Goal: Book appointment/travel/reservation

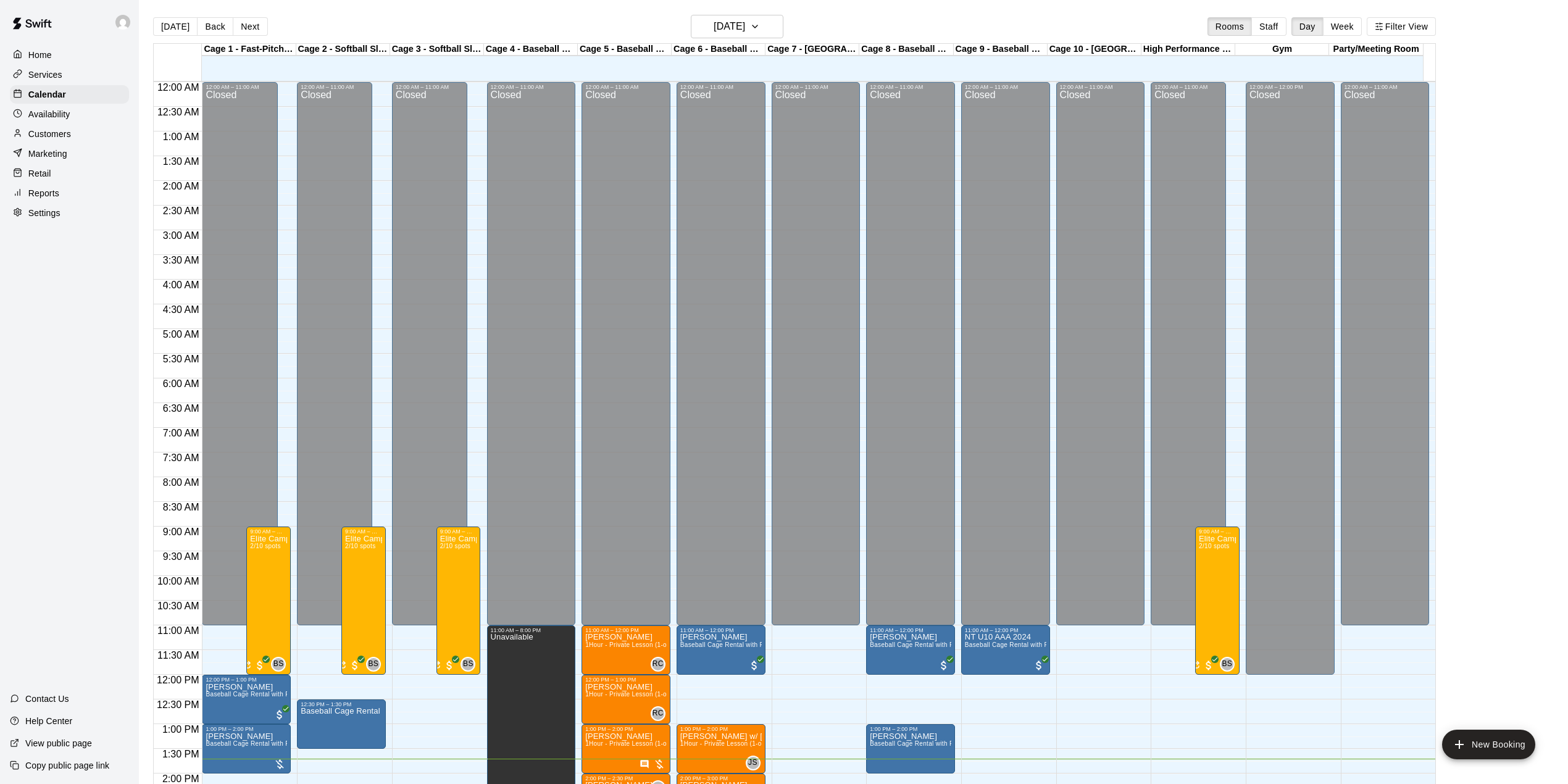
scroll to position [432, 0]
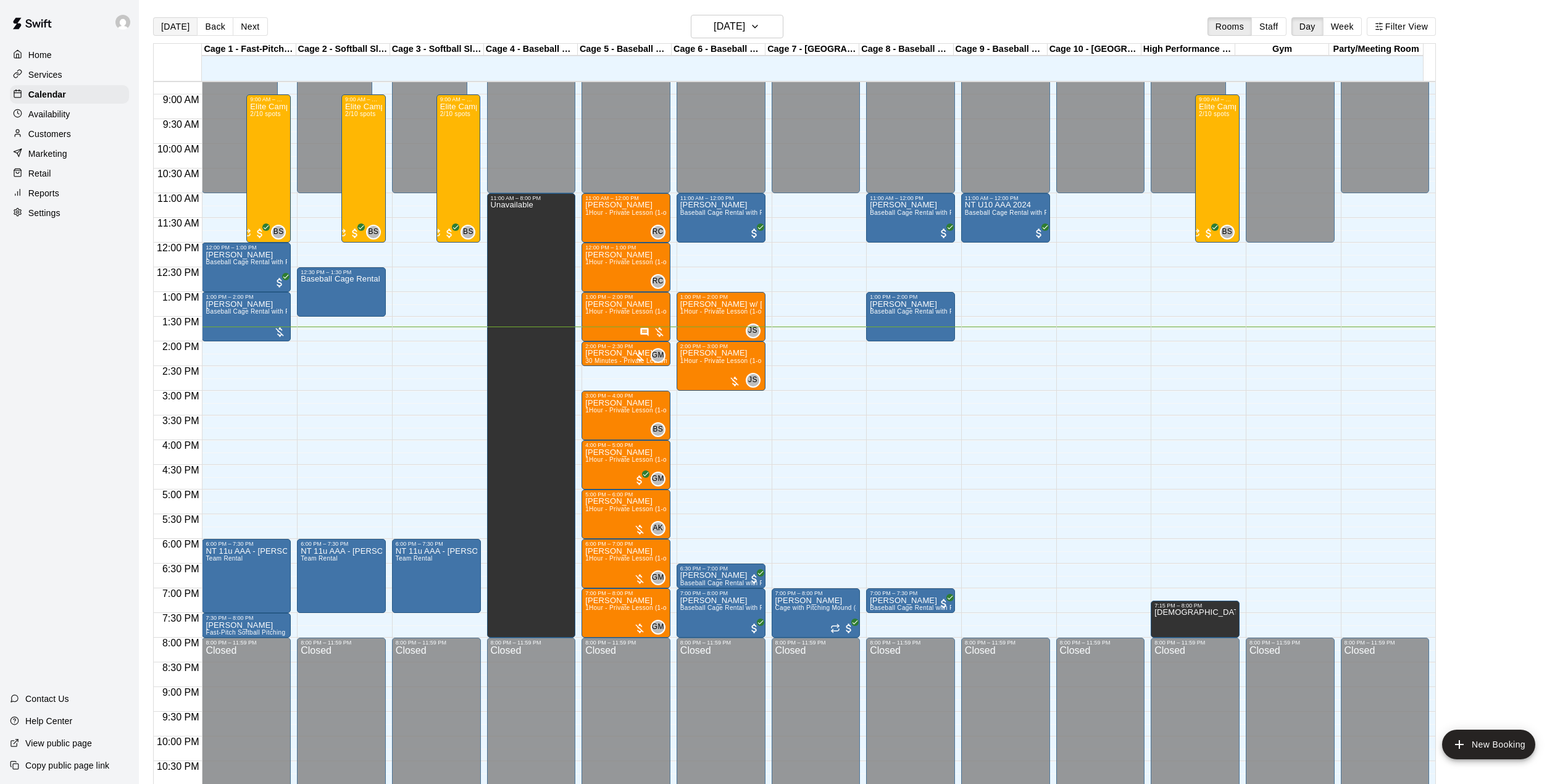
click at [178, 27] on button "[DATE]" at bounding box center [175, 26] width 44 height 19
click at [760, 30] on icon "button" at bounding box center [755, 26] width 10 height 15
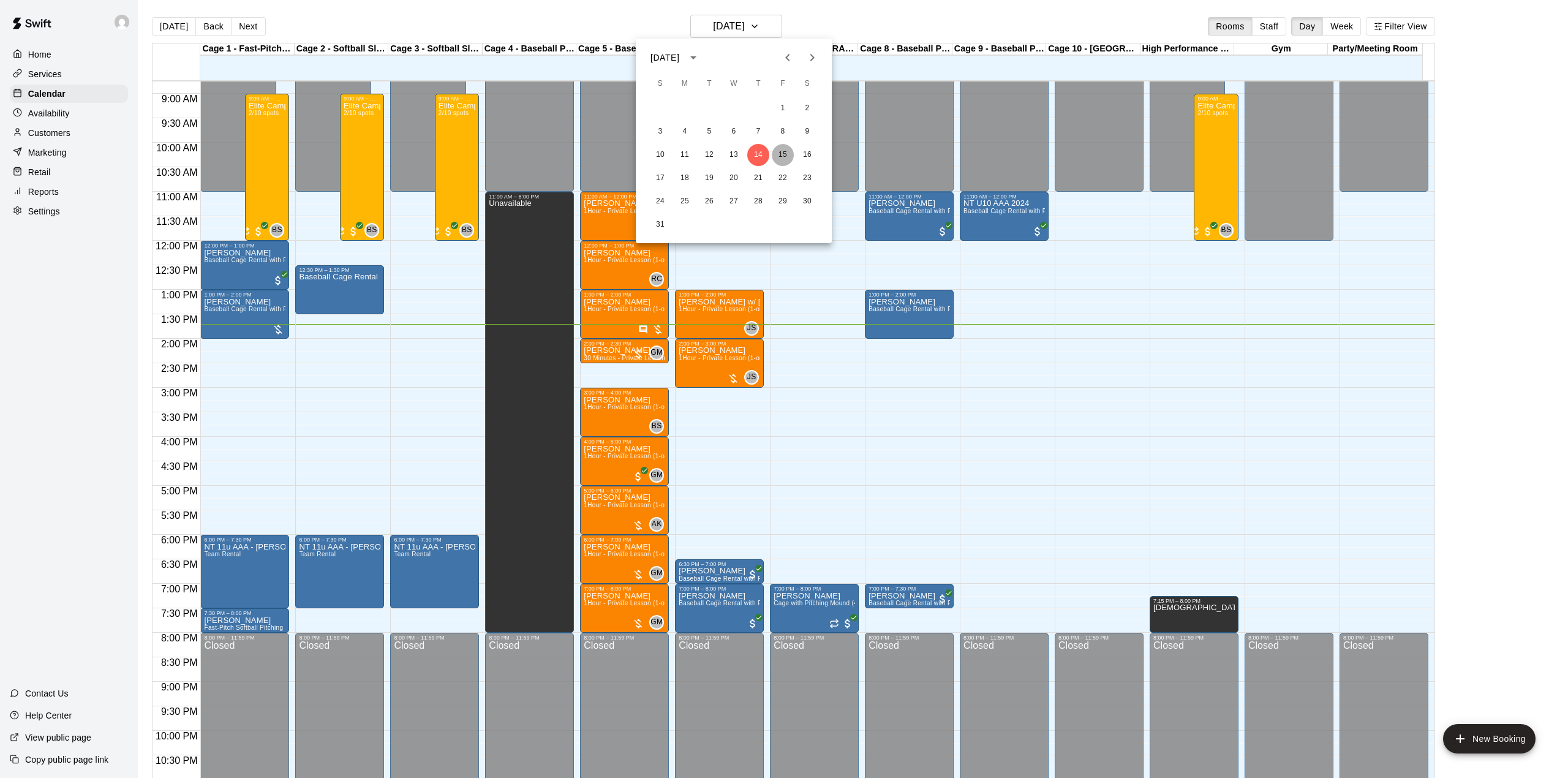
click at [781, 157] on button "15" at bounding box center [783, 155] width 22 height 22
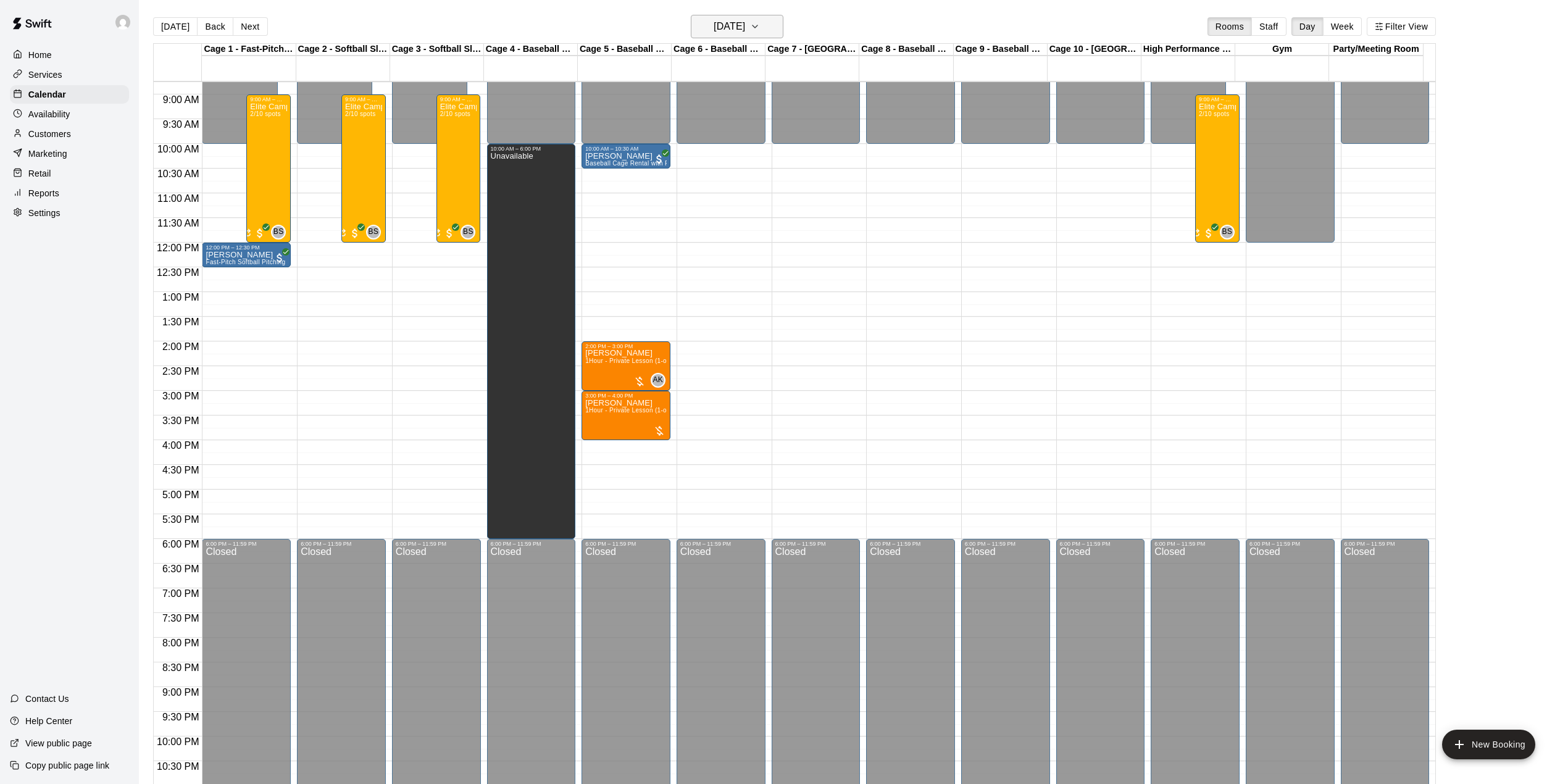
click at [760, 28] on icon "button" at bounding box center [755, 26] width 10 height 15
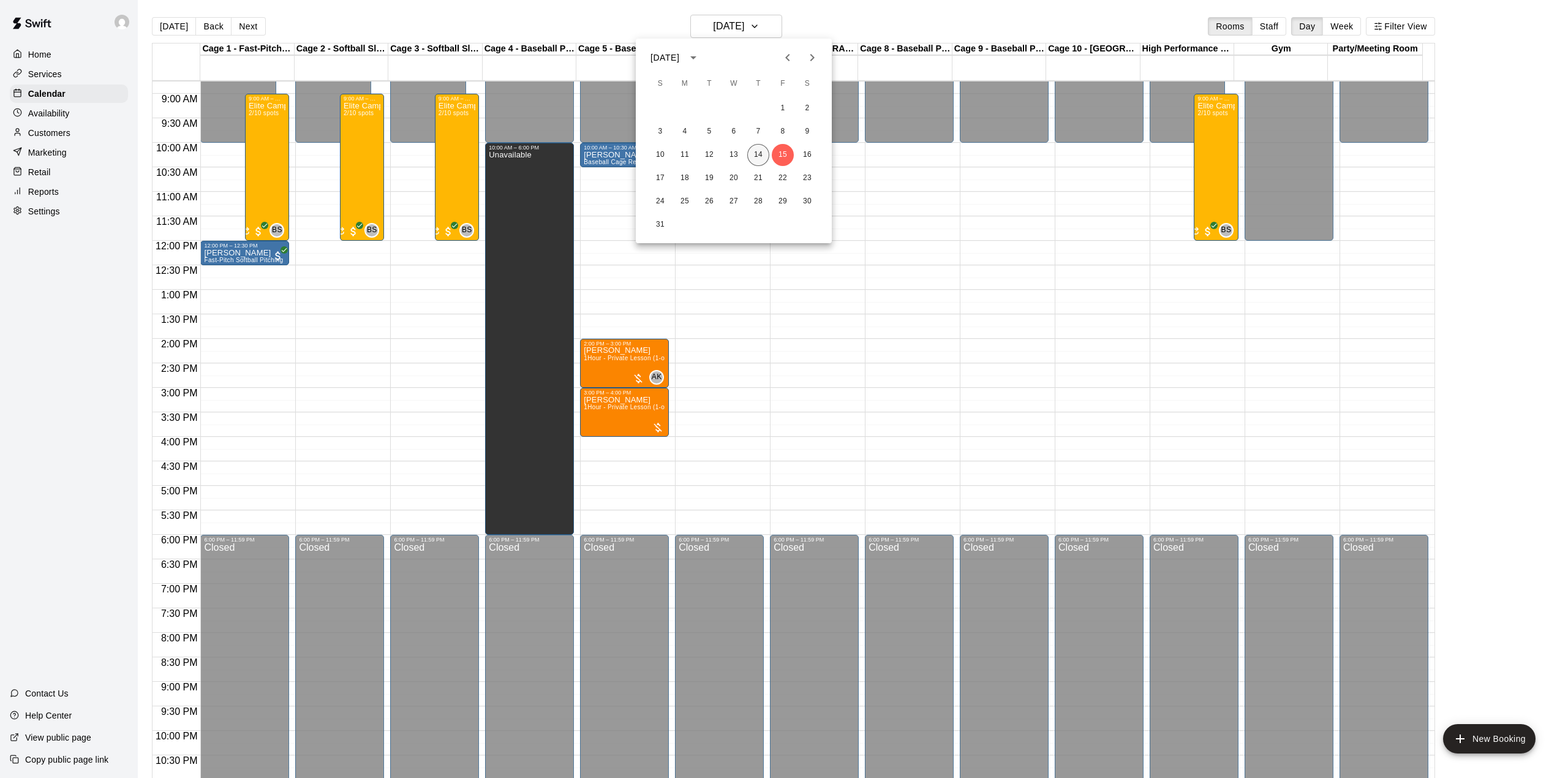
click at [759, 159] on button "14" at bounding box center [758, 155] width 22 height 22
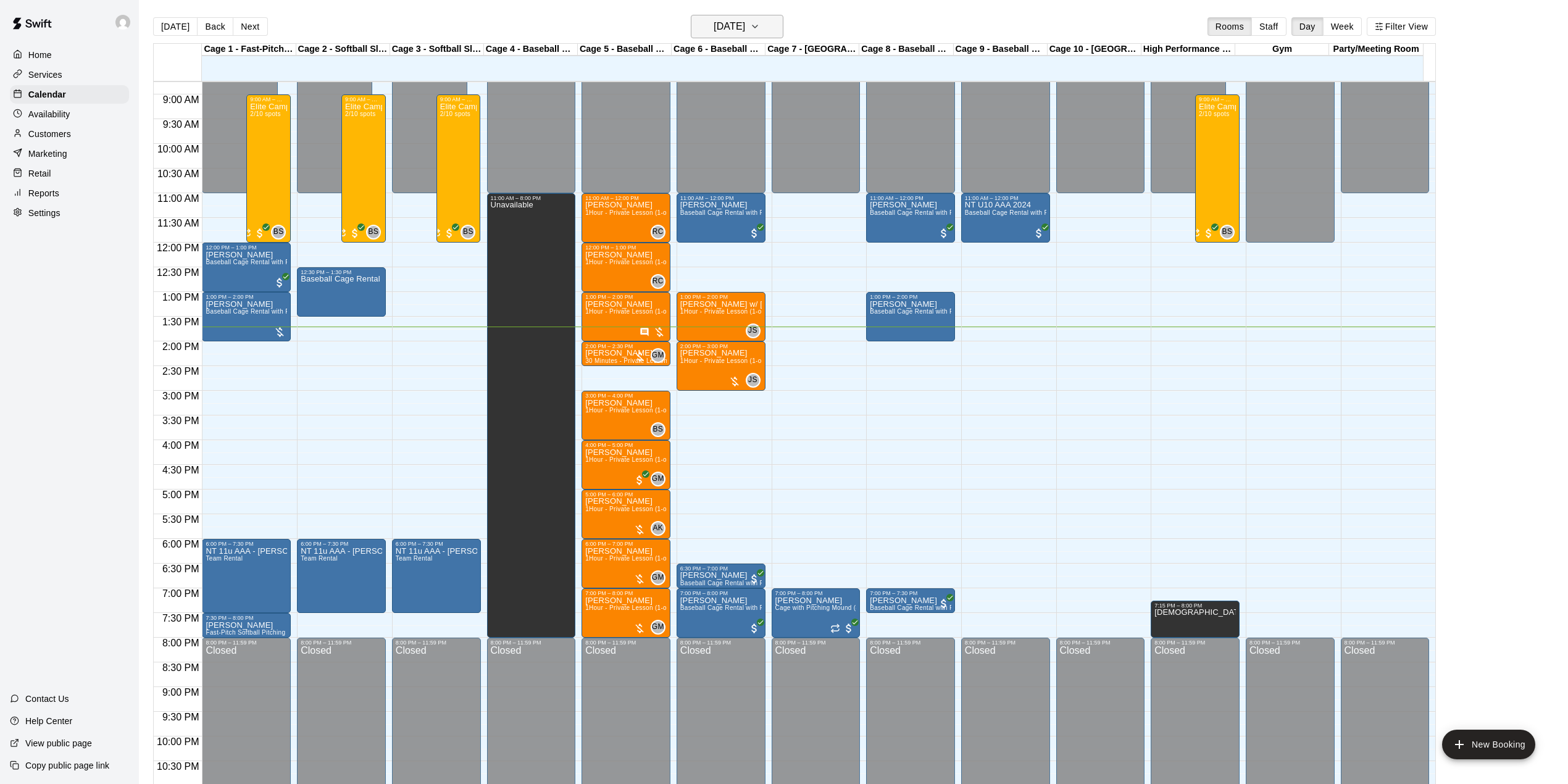
click at [760, 31] on icon "button" at bounding box center [755, 26] width 10 height 15
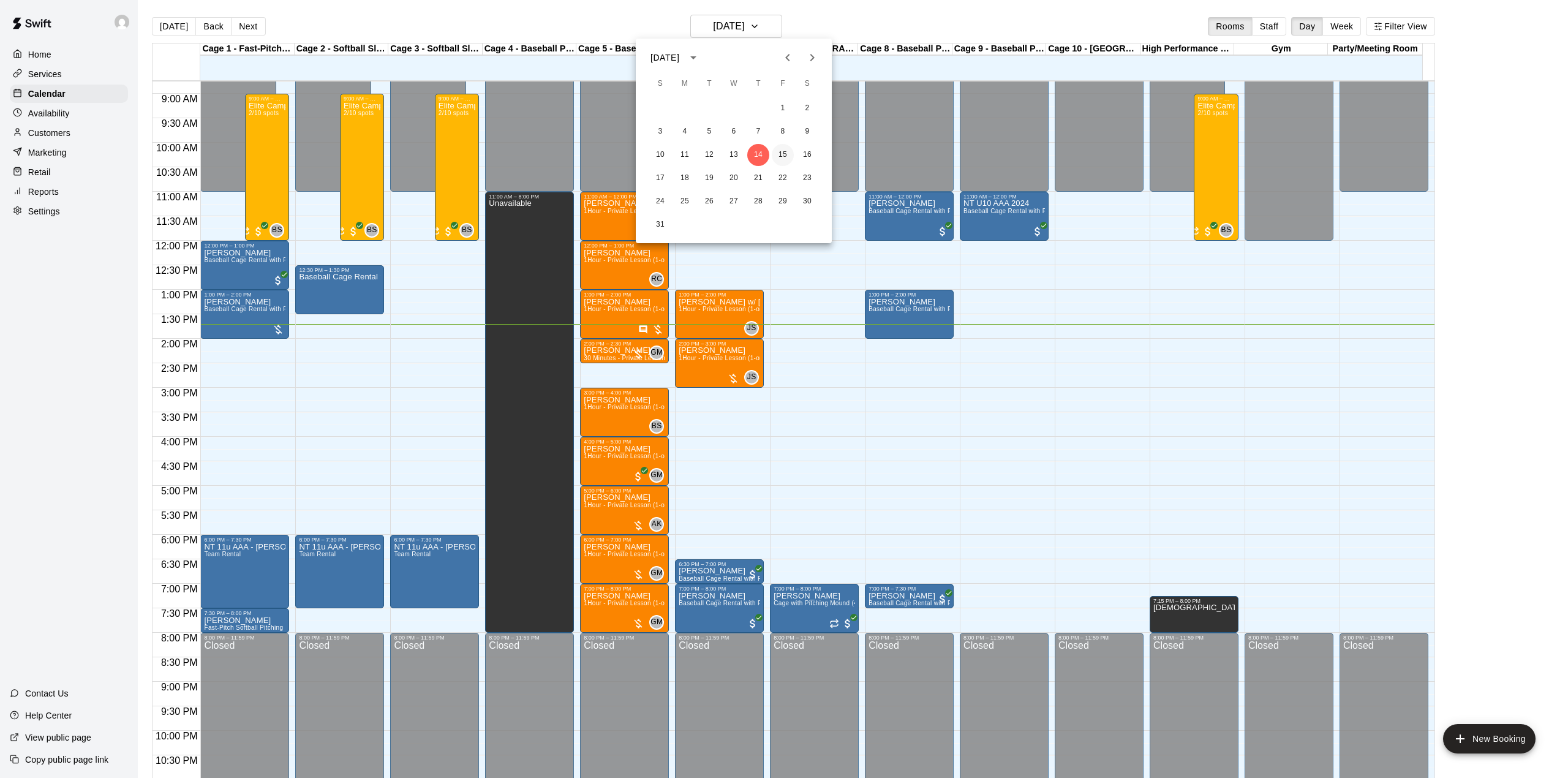
click at [782, 163] on button "15" at bounding box center [783, 155] width 22 height 22
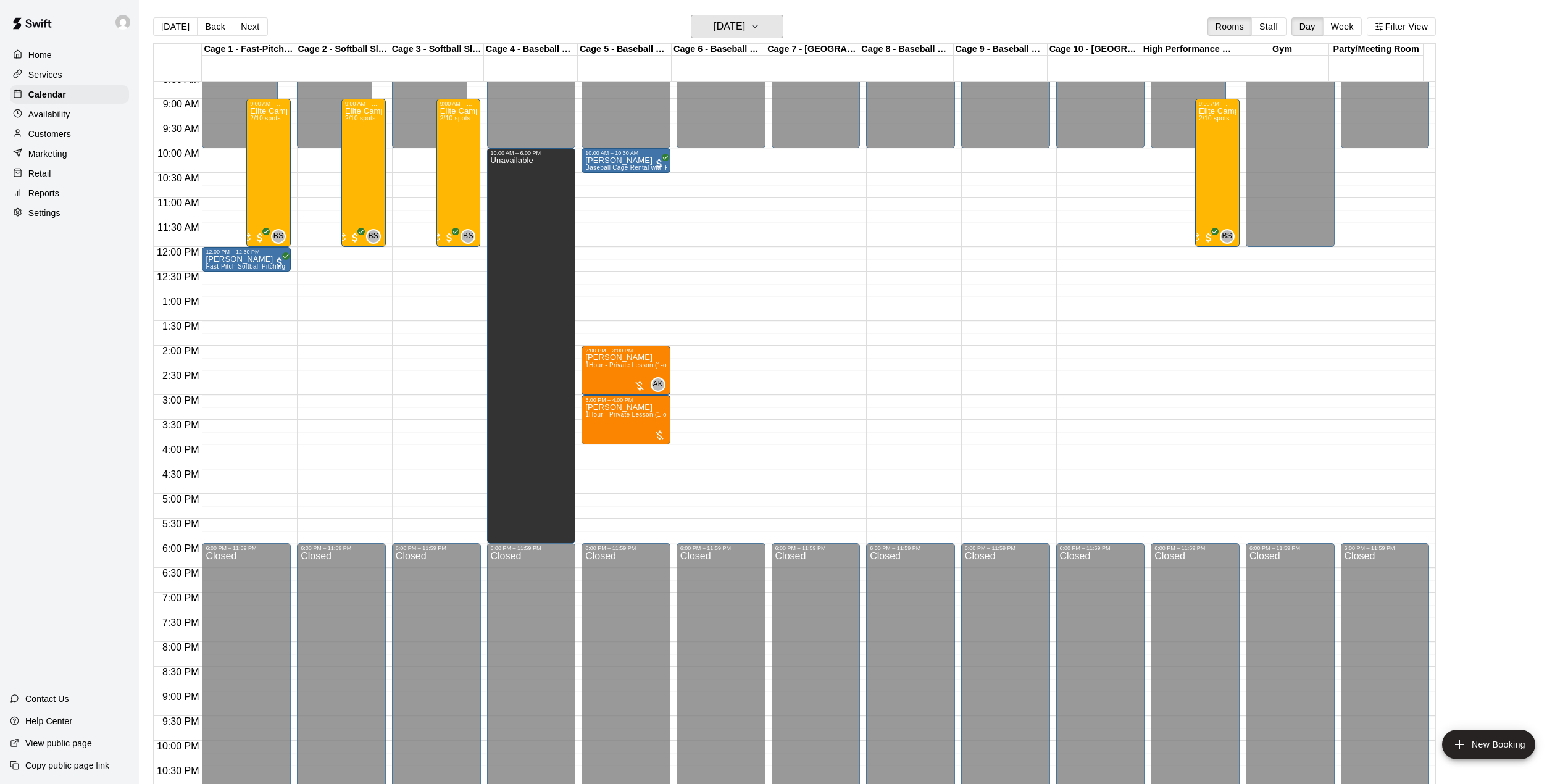
scroll to position [389, 0]
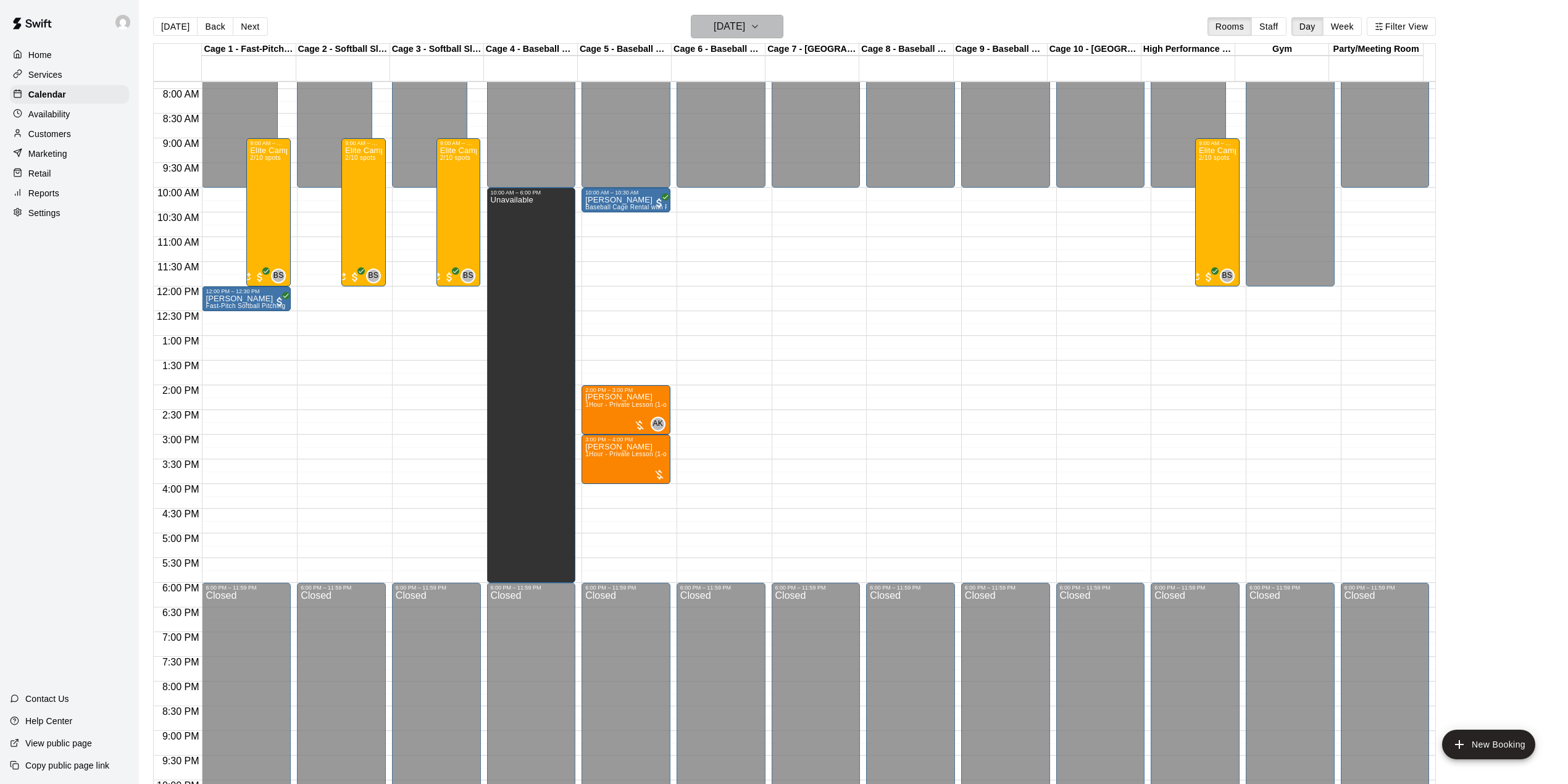
click at [760, 27] on icon "button" at bounding box center [755, 26] width 10 height 15
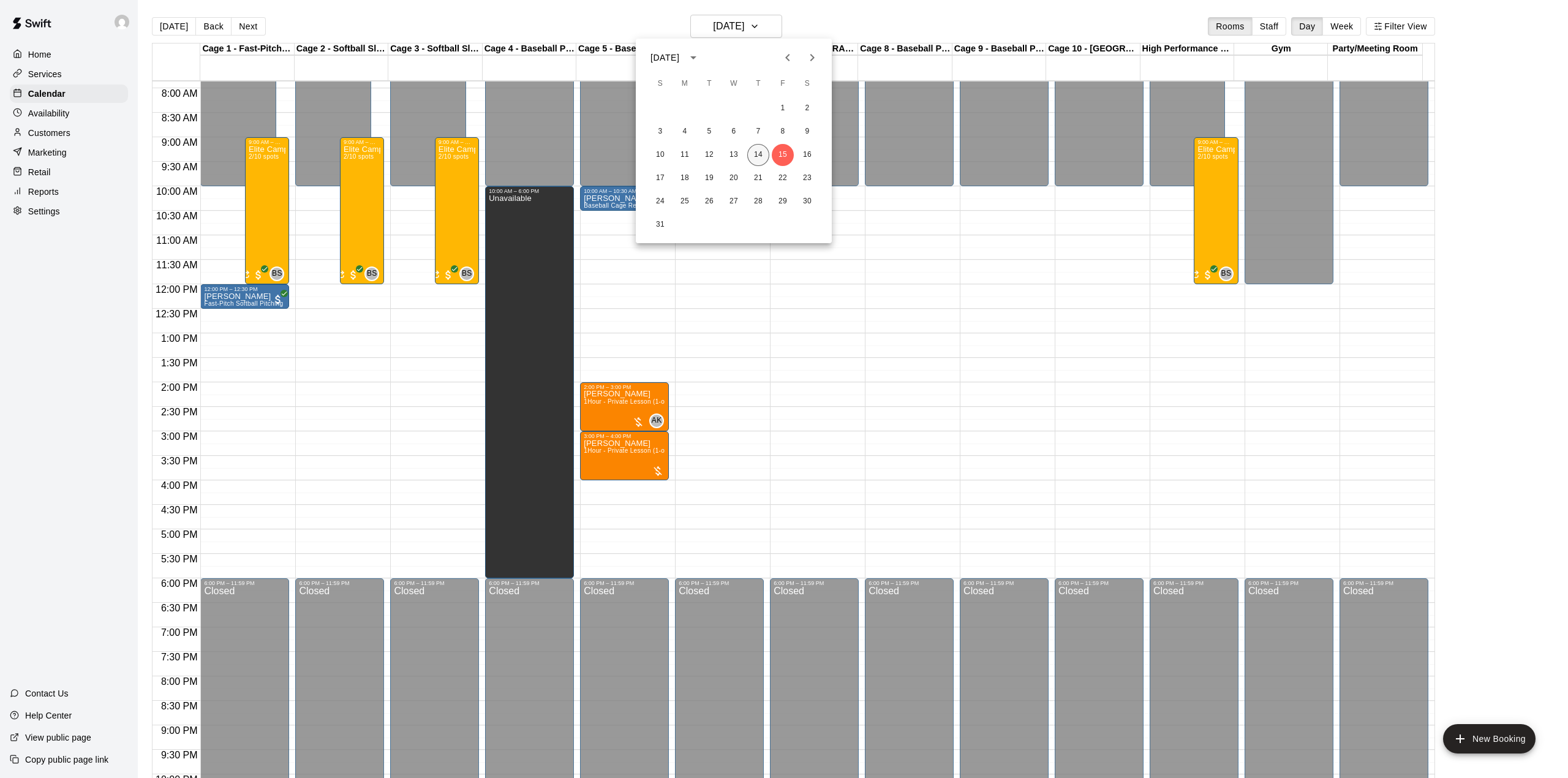
click at [758, 155] on button "14" at bounding box center [758, 155] width 22 height 22
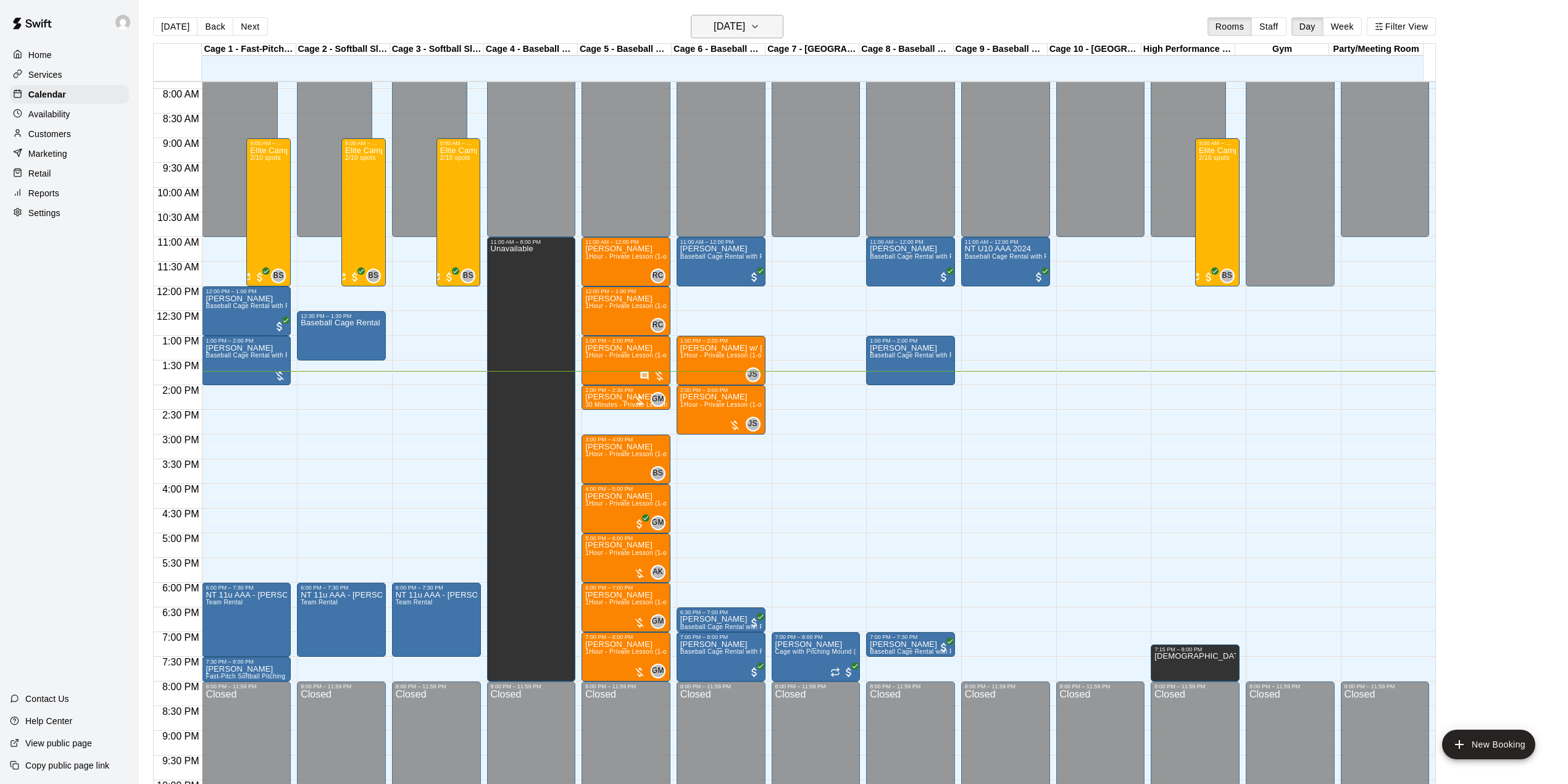
click at [758, 26] on icon "button" at bounding box center [754, 27] width 5 height 3
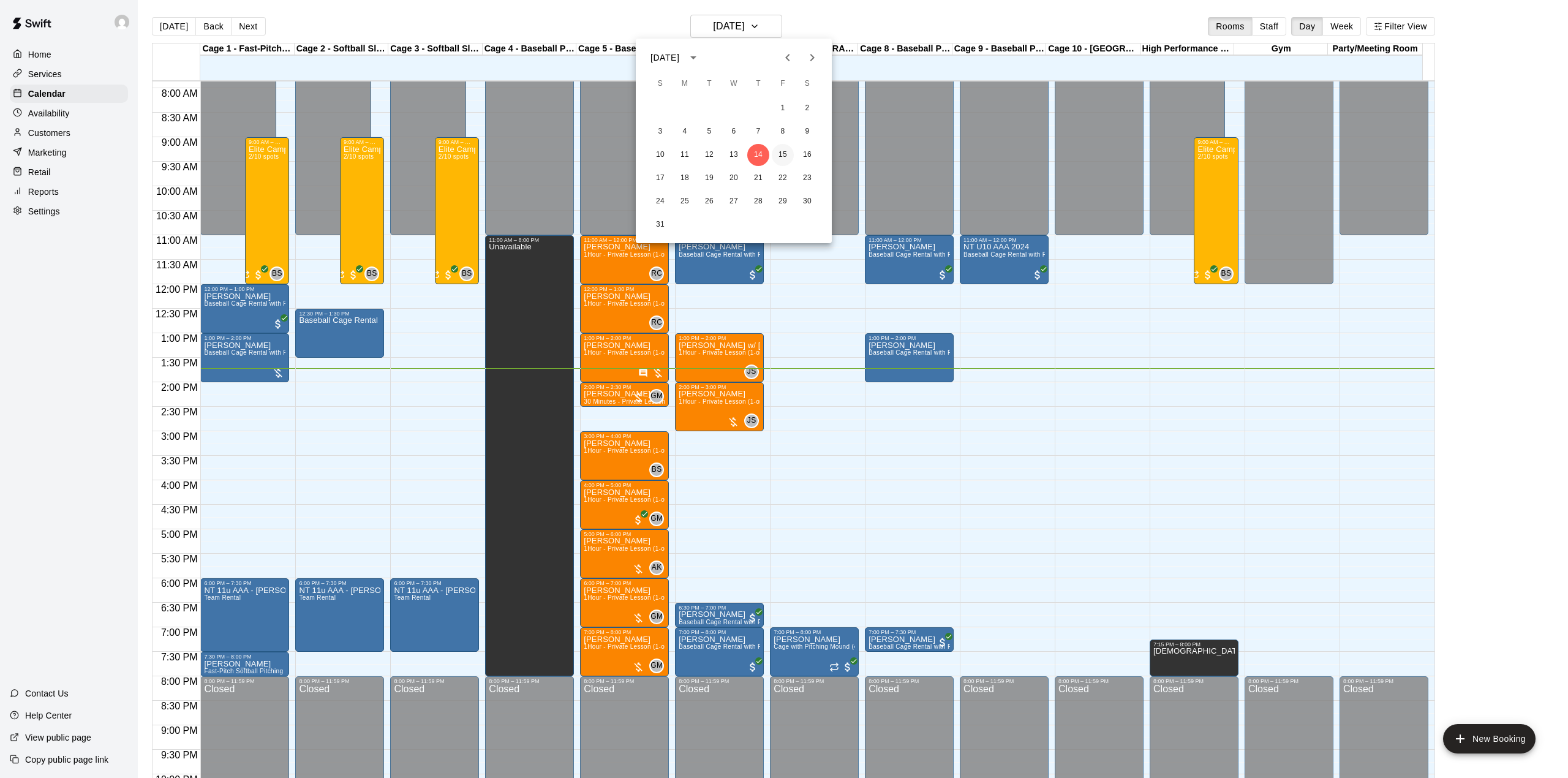
click at [782, 152] on button "15" at bounding box center [783, 155] width 22 height 22
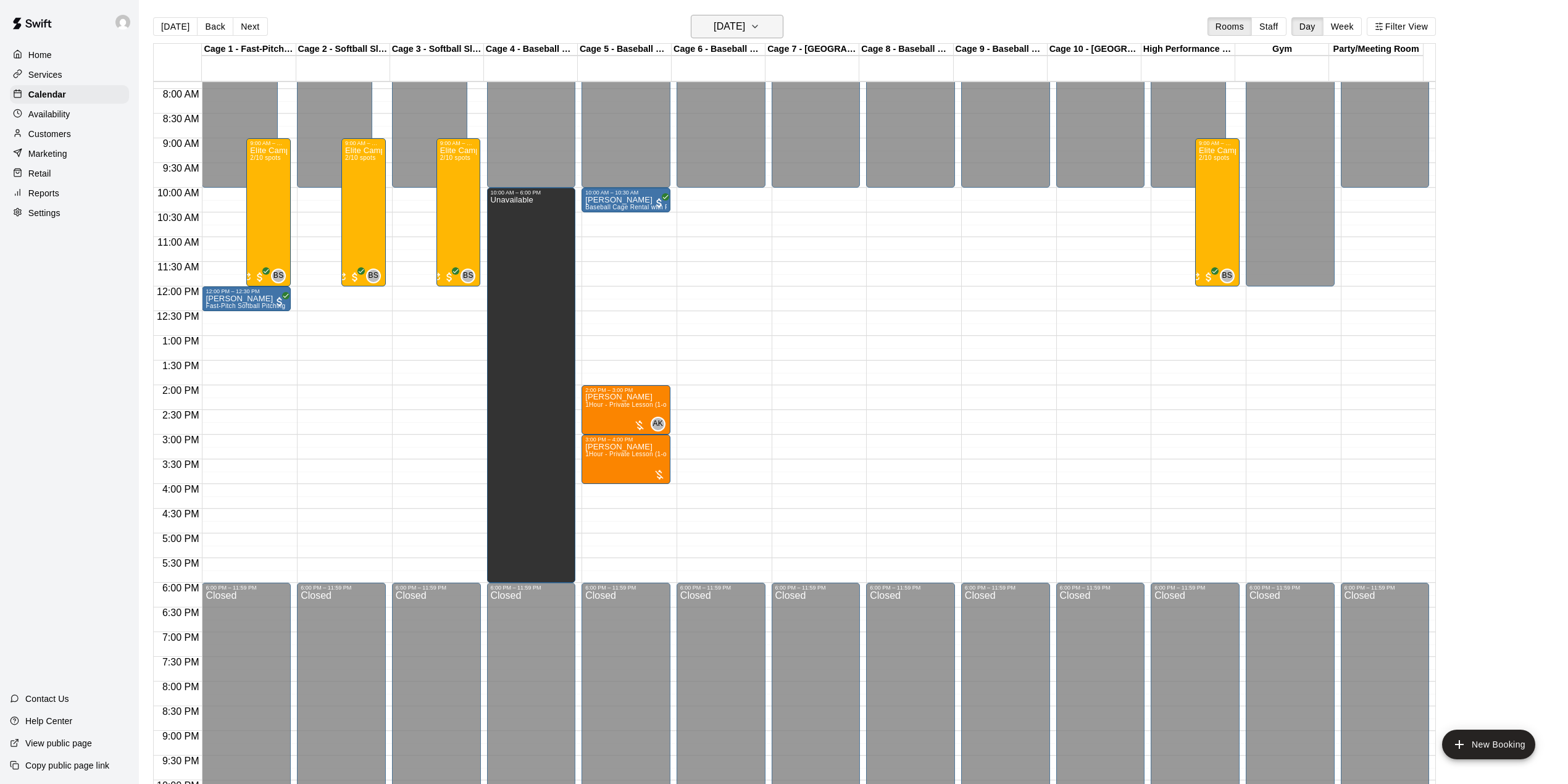
click at [760, 25] on icon "button" at bounding box center [755, 26] width 10 height 15
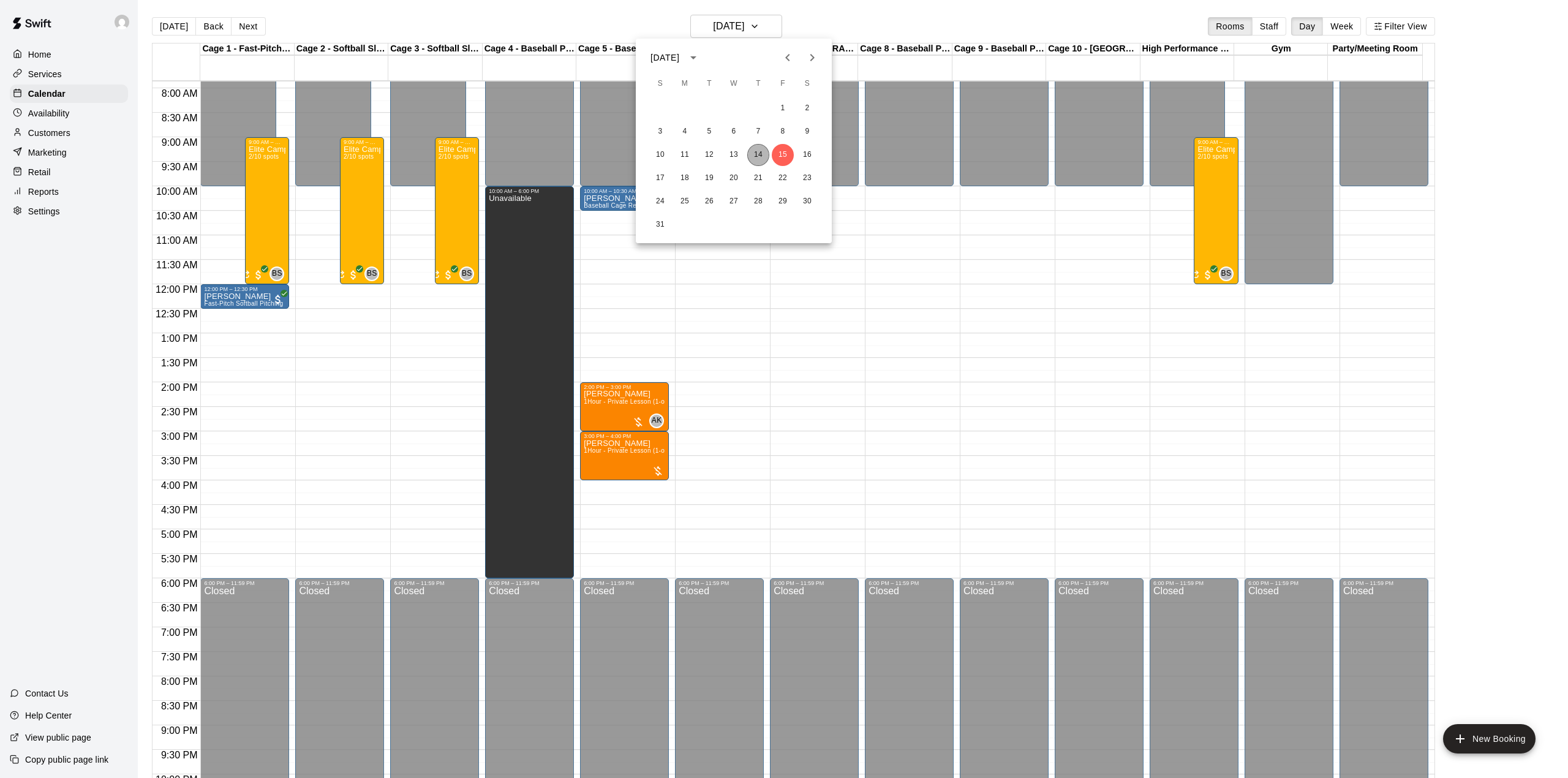
click at [758, 151] on button "14" at bounding box center [758, 155] width 22 height 22
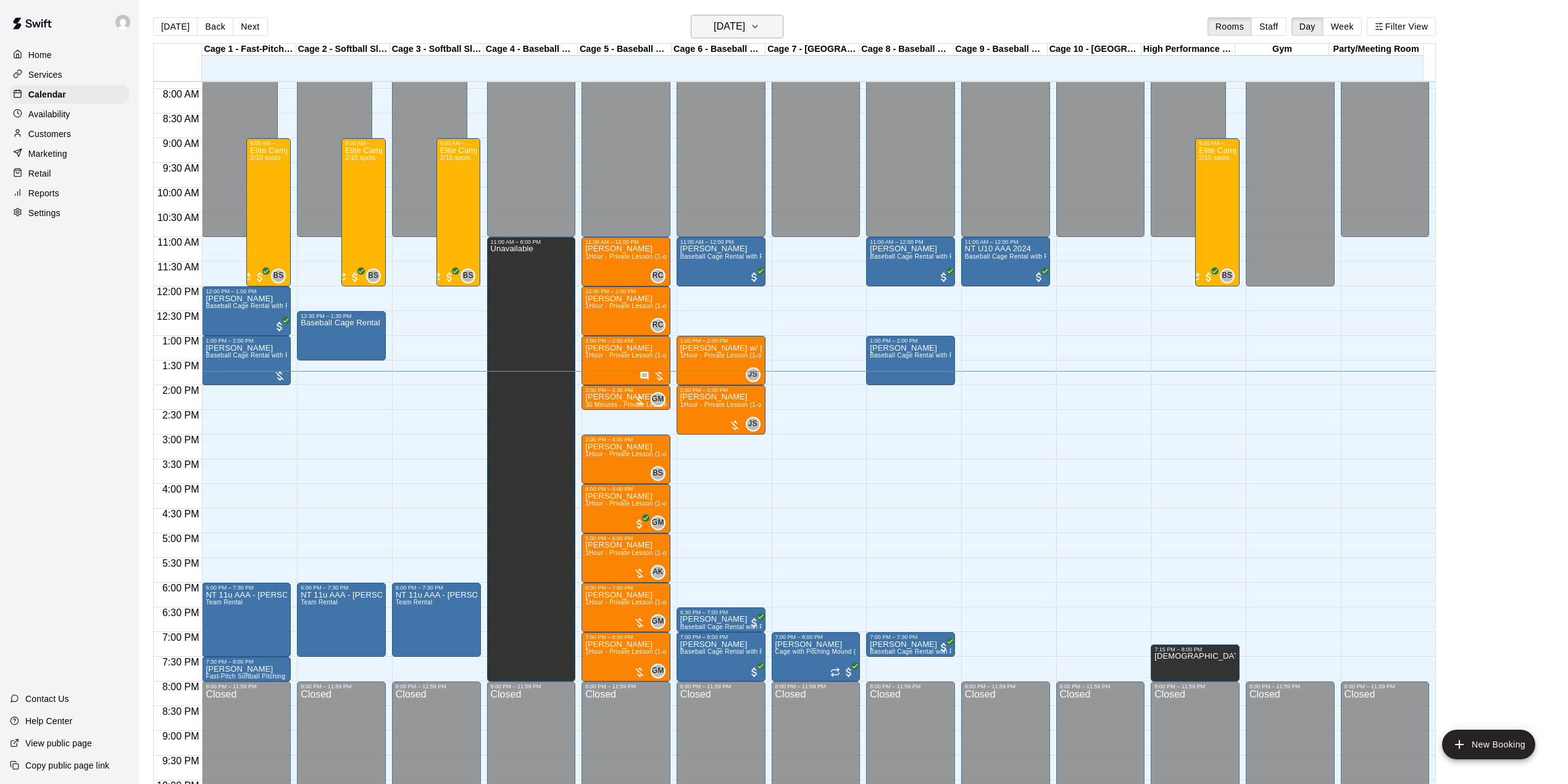
click at [760, 30] on icon "button" at bounding box center [755, 26] width 10 height 15
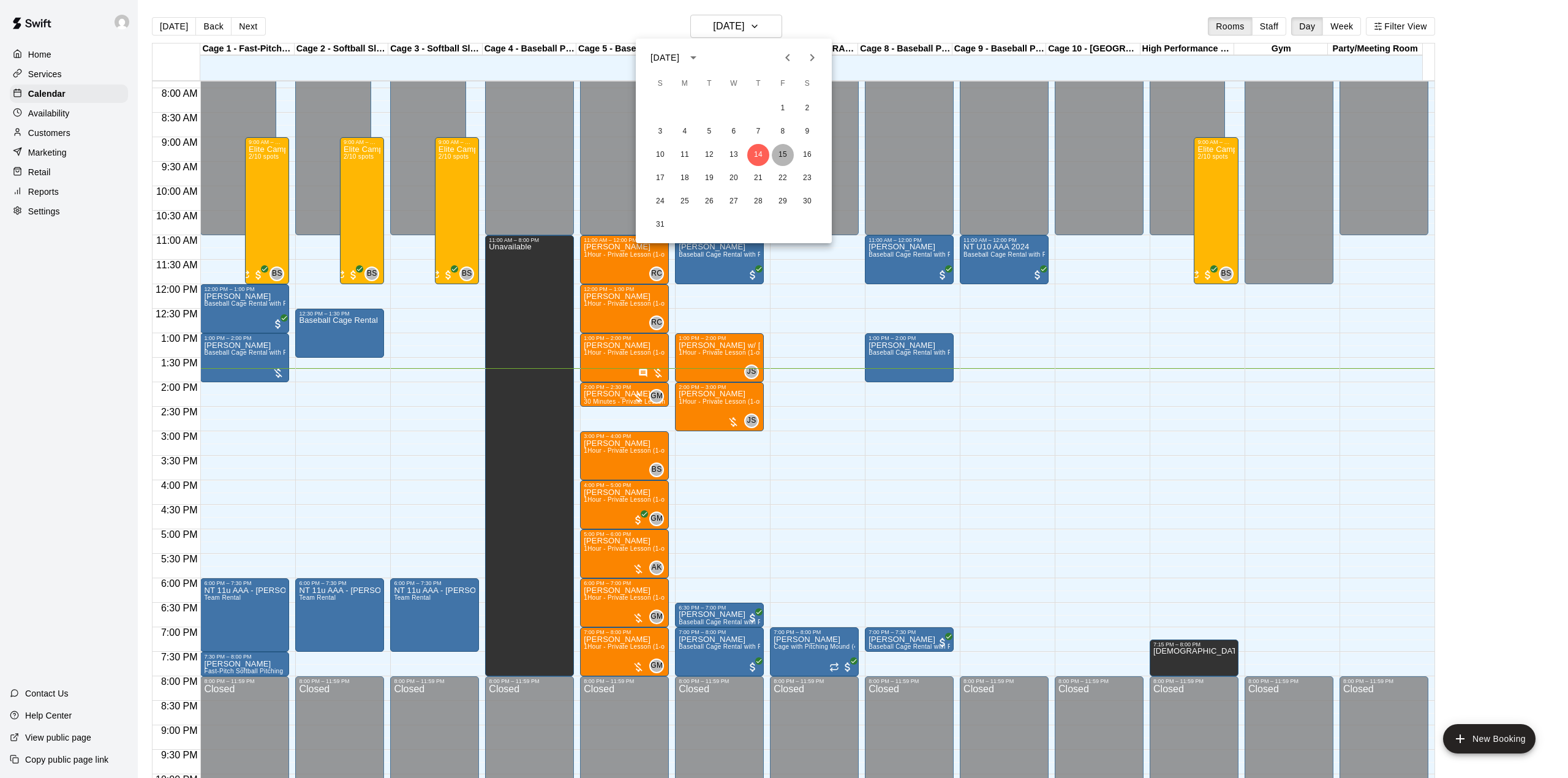
click at [783, 152] on button "15" at bounding box center [783, 155] width 22 height 22
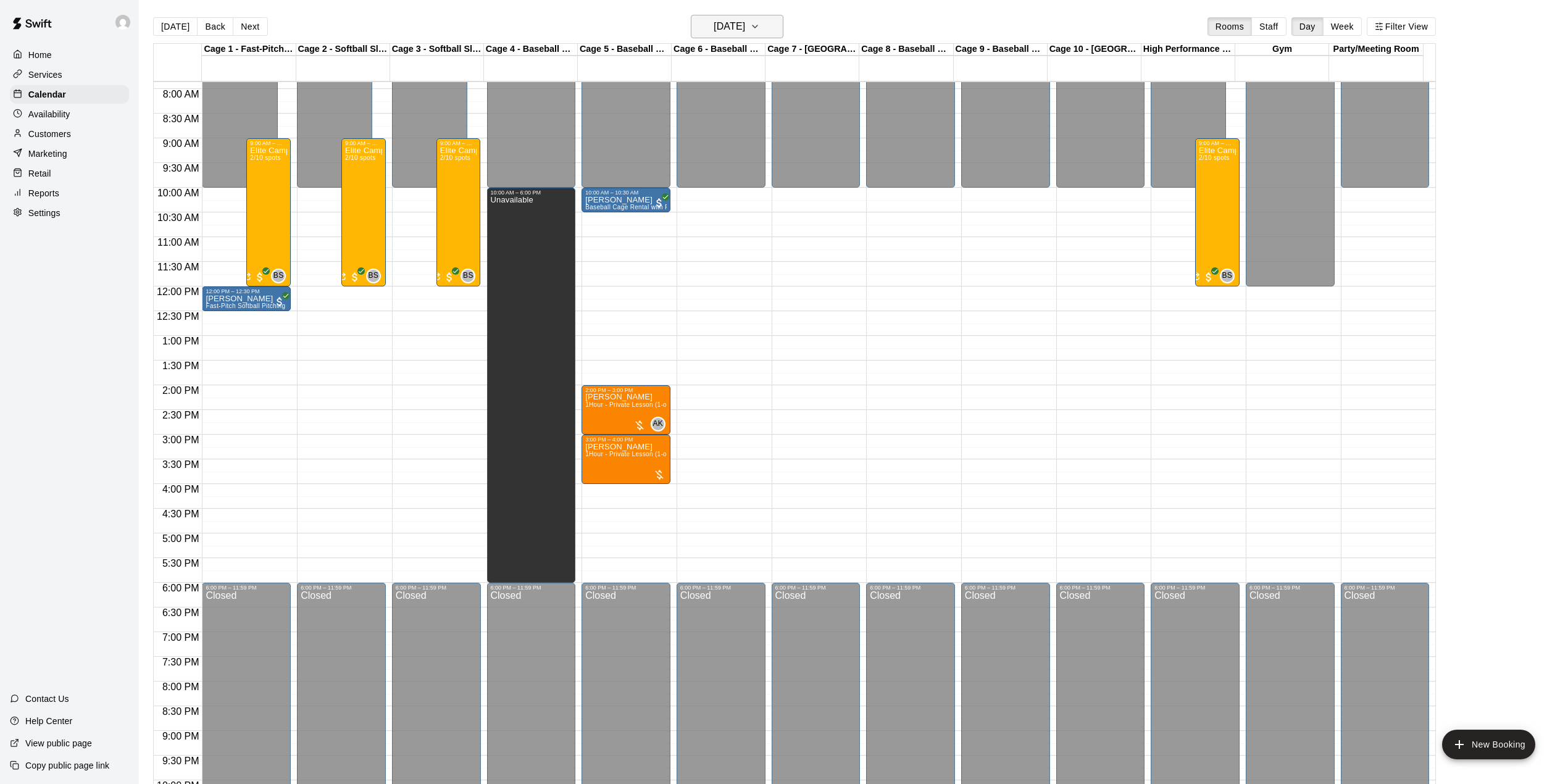
click at [760, 32] on icon "button" at bounding box center [755, 26] width 10 height 15
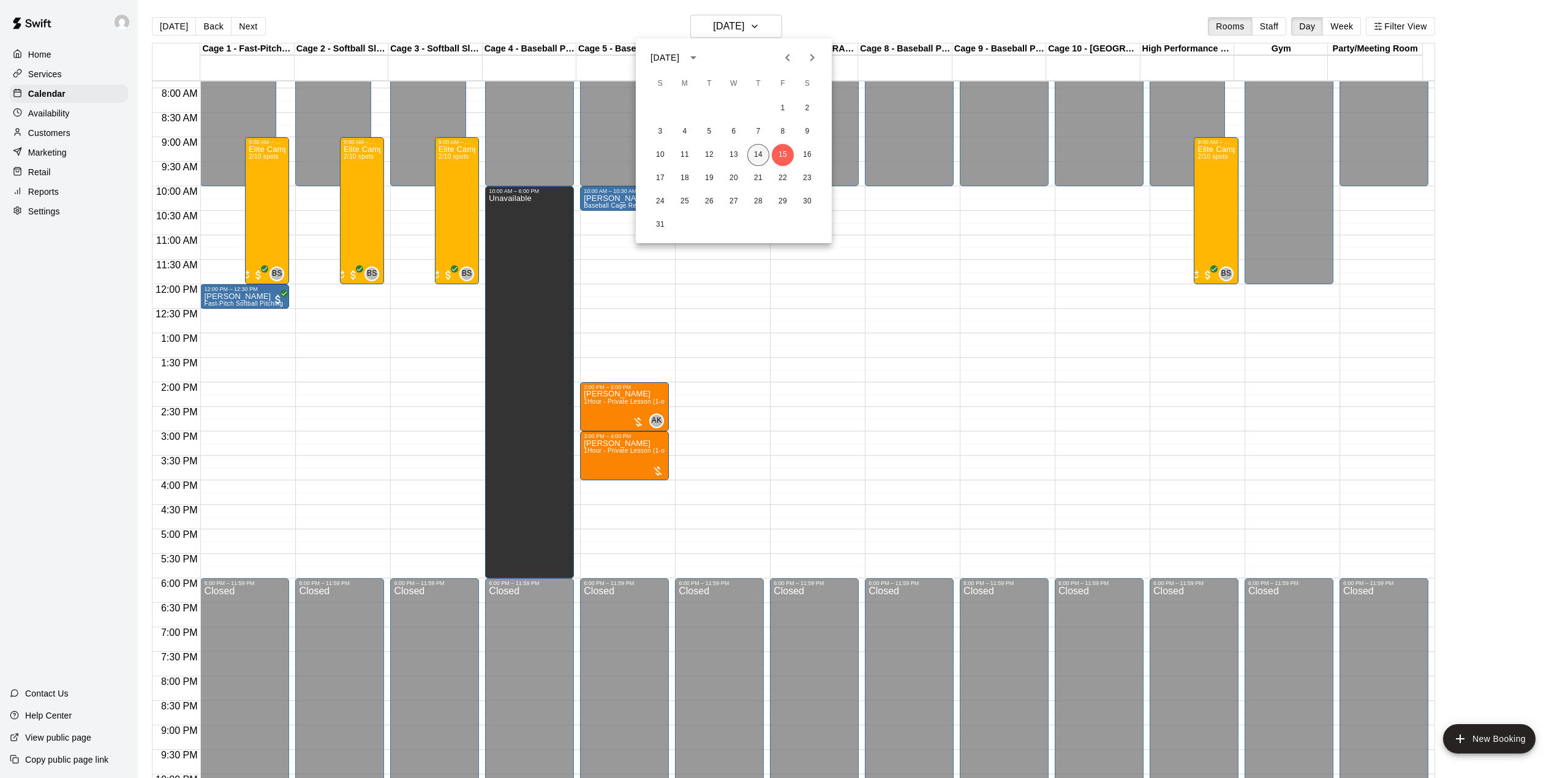
click at [753, 154] on button "14" at bounding box center [758, 155] width 22 height 22
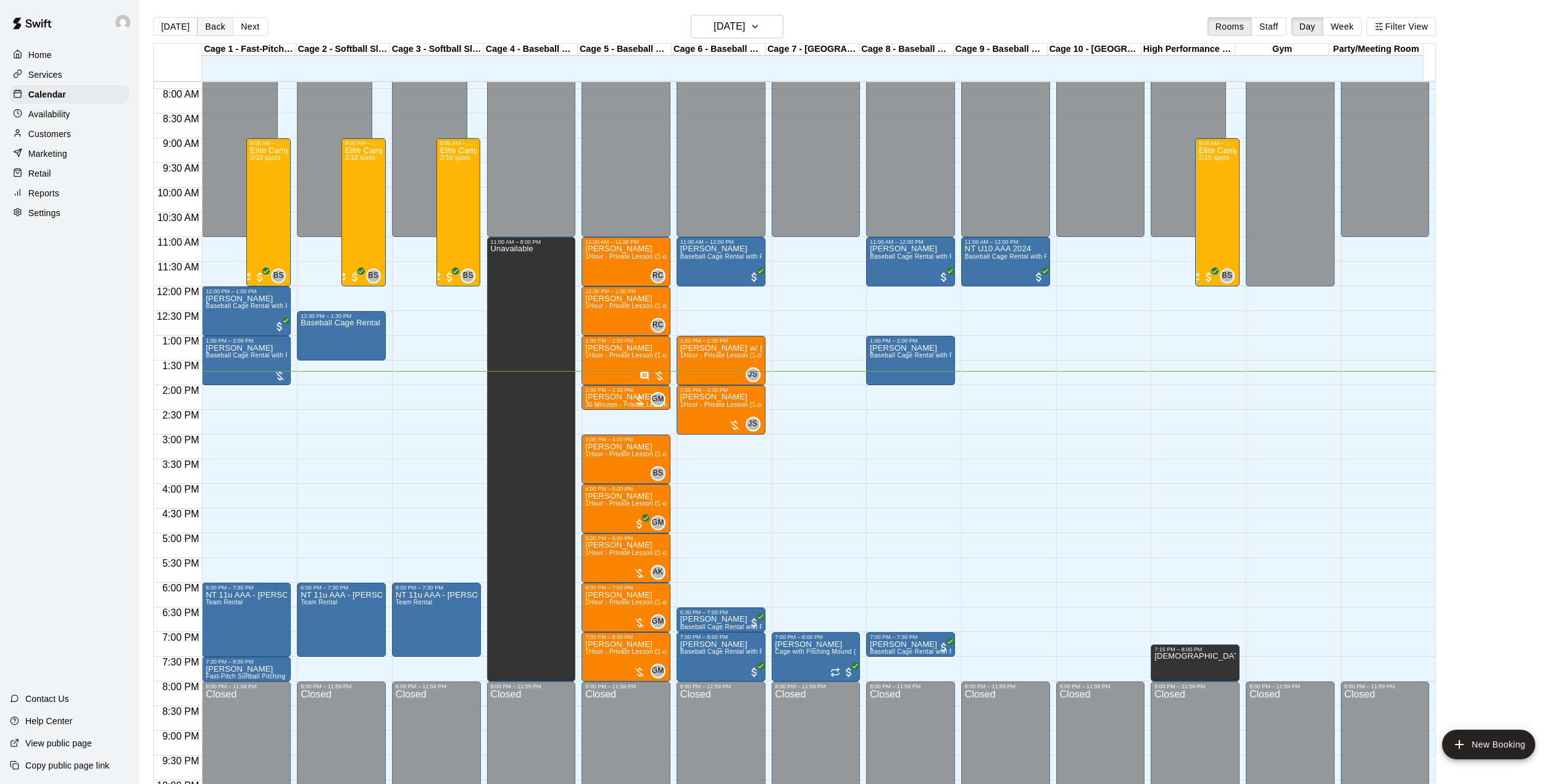
click at [209, 32] on button "Back" at bounding box center [215, 26] width 37 height 19
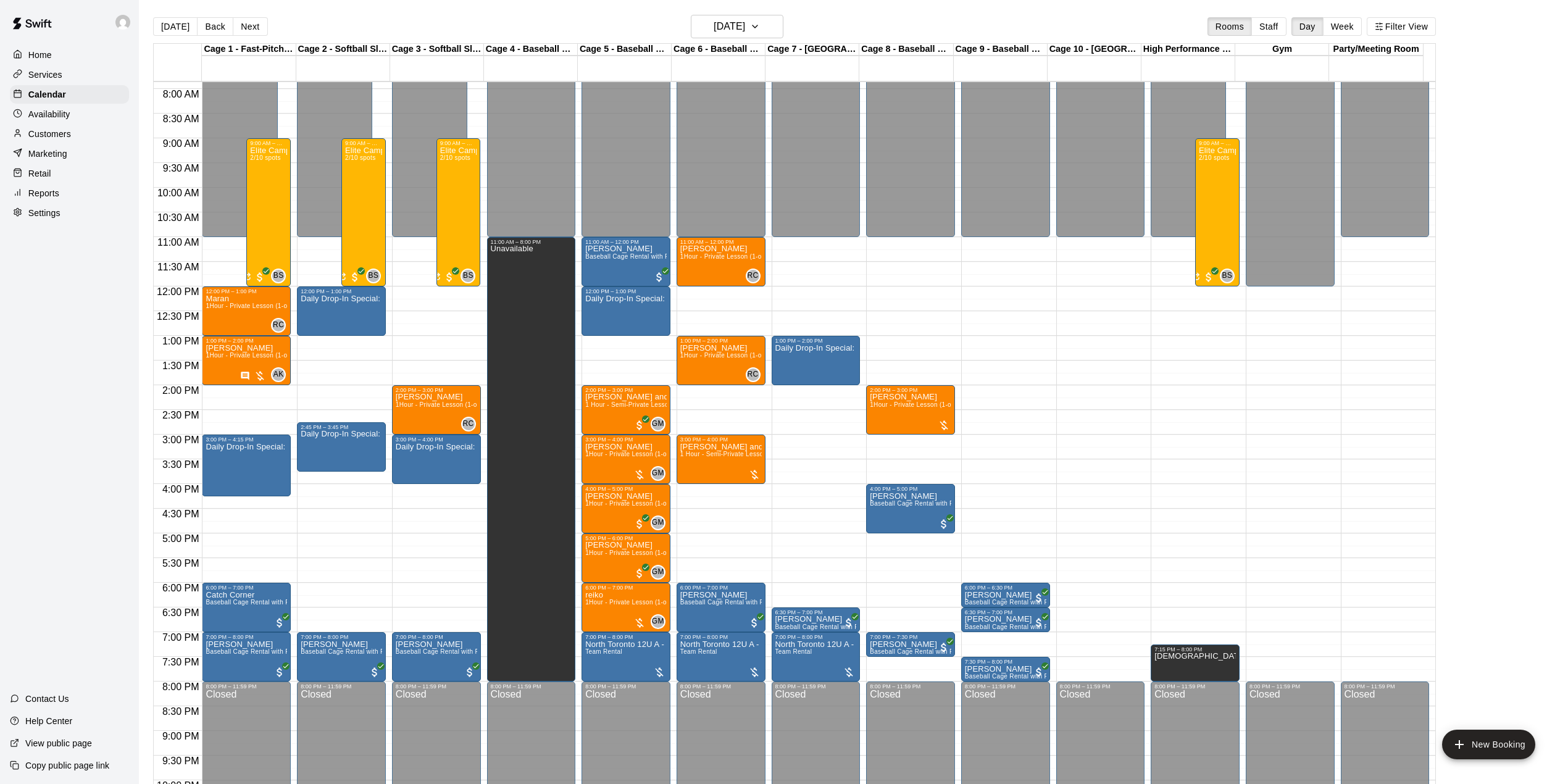
click at [210, 36] on div "[DATE] Back [DATE][DATE] Rooms Staff Day Week Filter View" at bounding box center [794, 28] width 1283 height 28
click at [212, 32] on button "Back" at bounding box center [215, 26] width 37 height 19
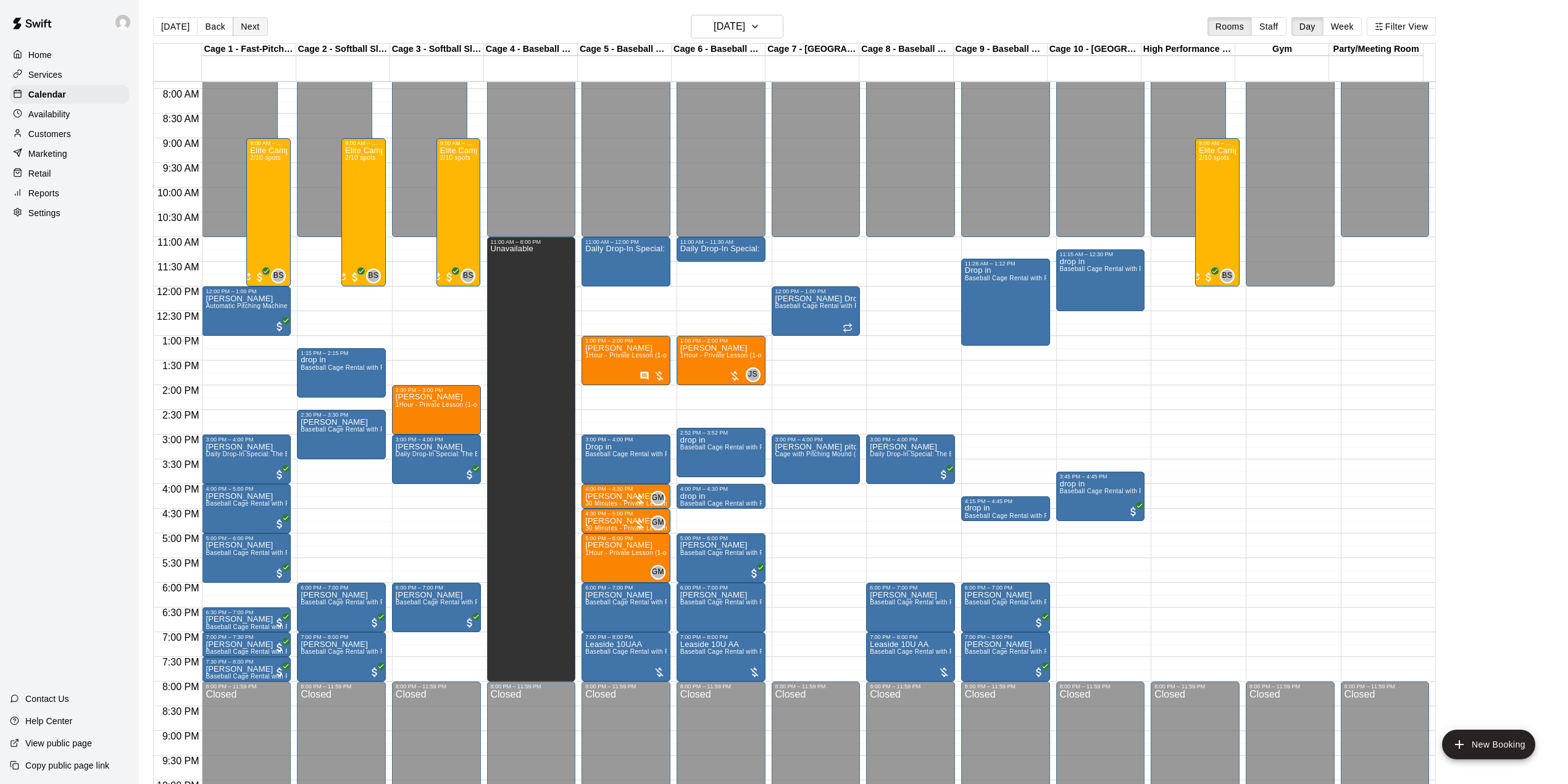
click at [259, 26] on button "Next" at bounding box center [250, 26] width 35 height 19
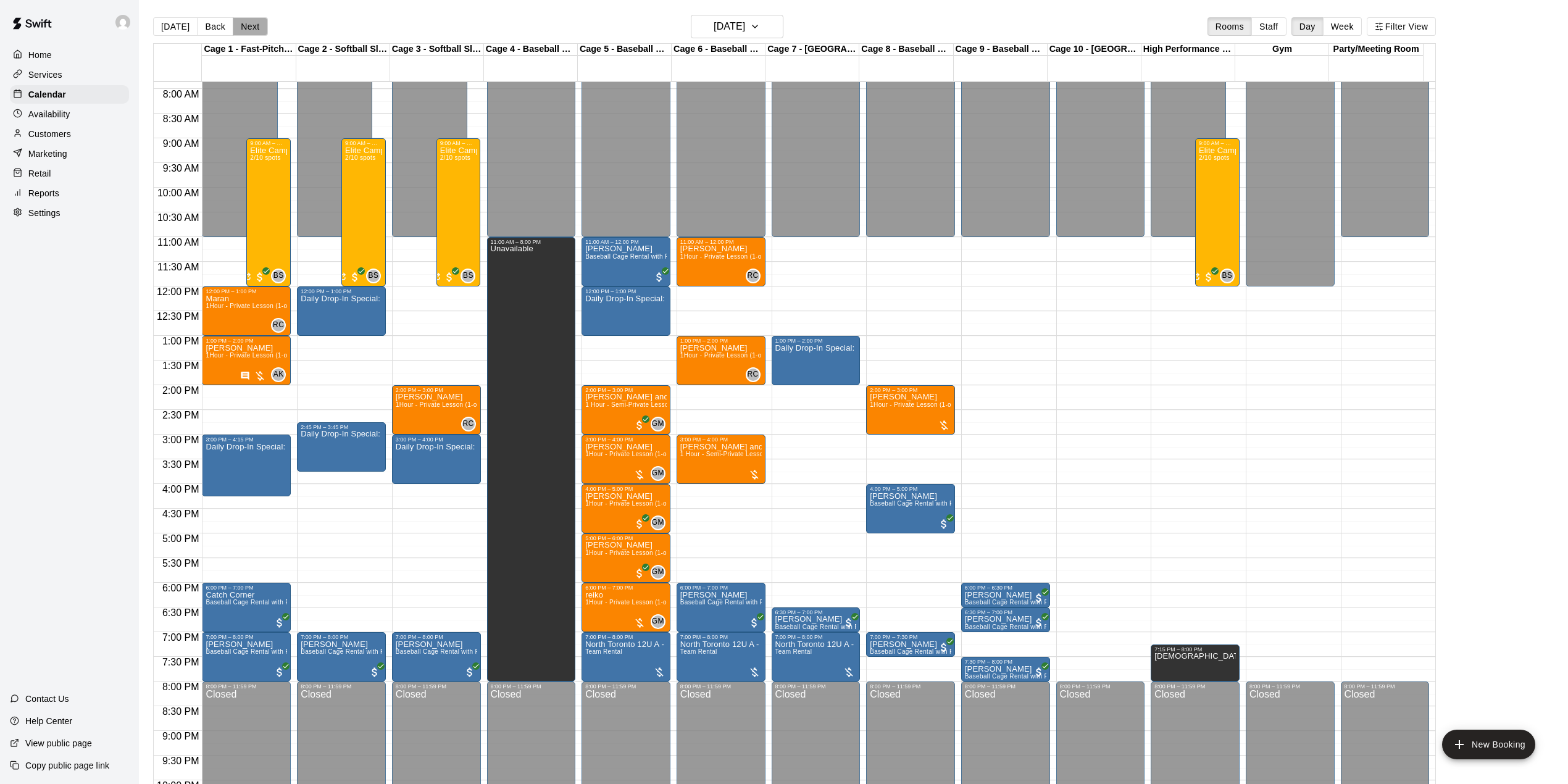
click at [240, 27] on button "Next" at bounding box center [250, 26] width 35 height 19
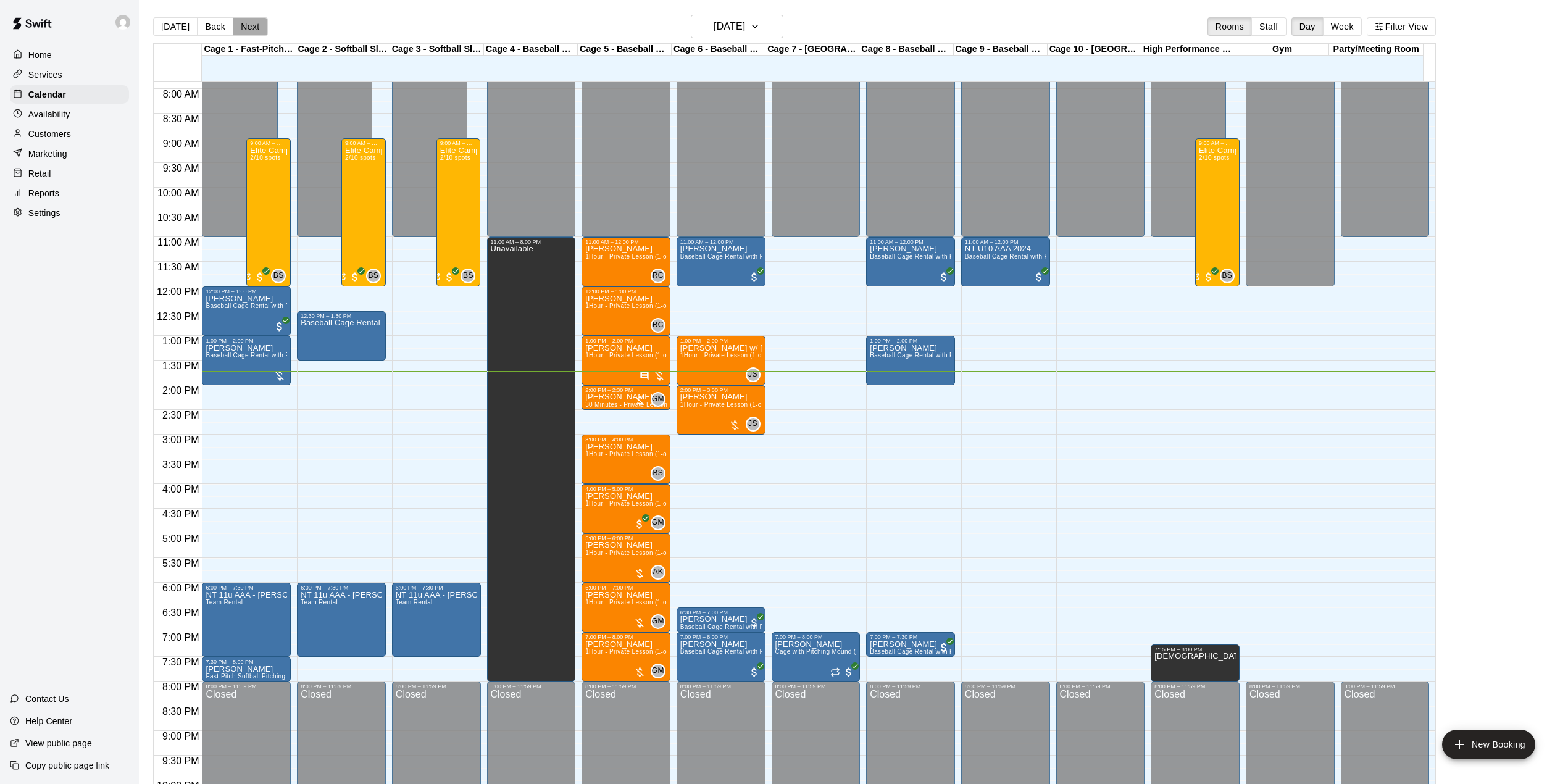
click at [251, 28] on button "Next" at bounding box center [250, 26] width 35 height 19
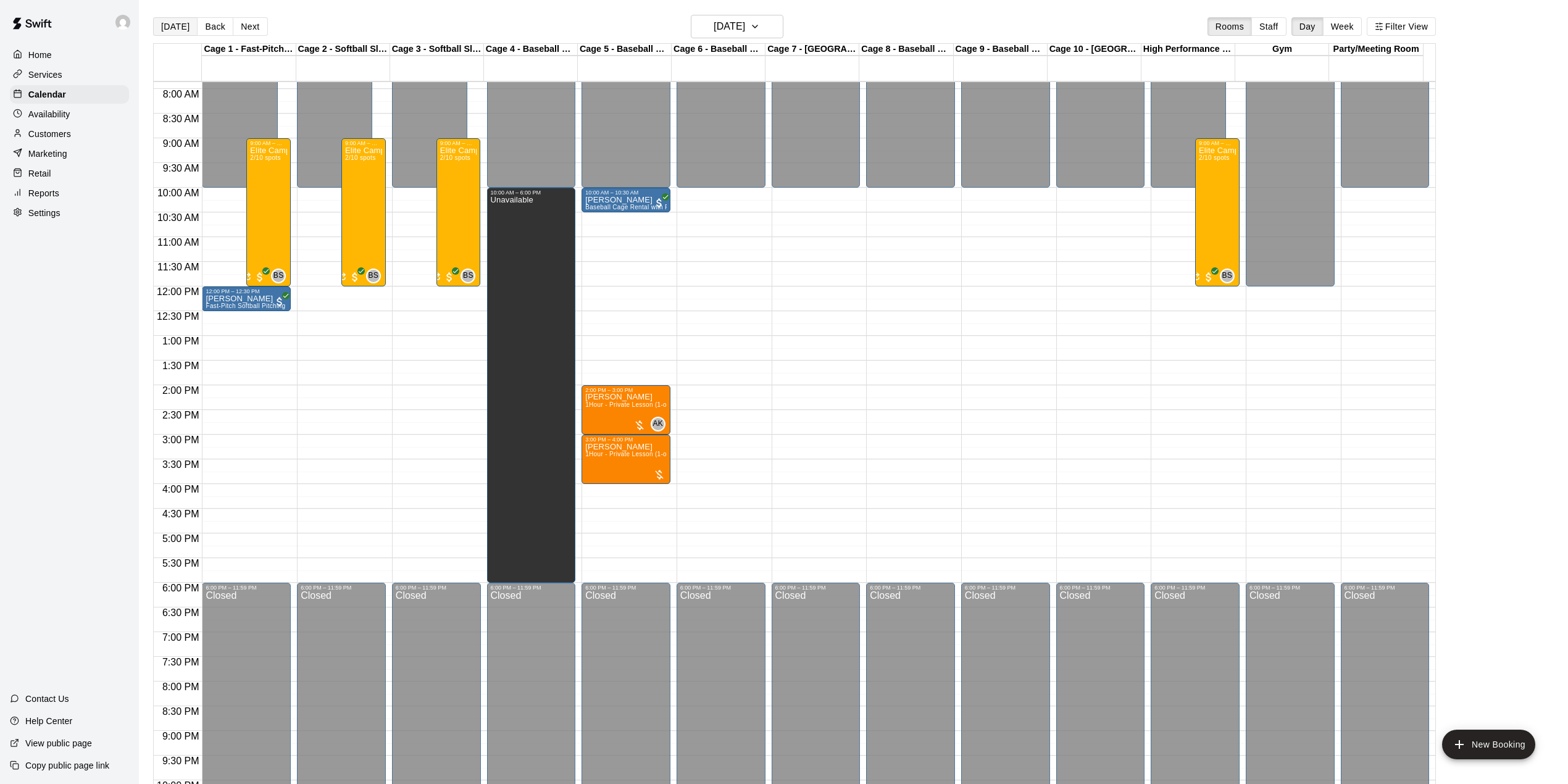
click at [180, 32] on button "[DATE]" at bounding box center [175, 26] width 44 height 19
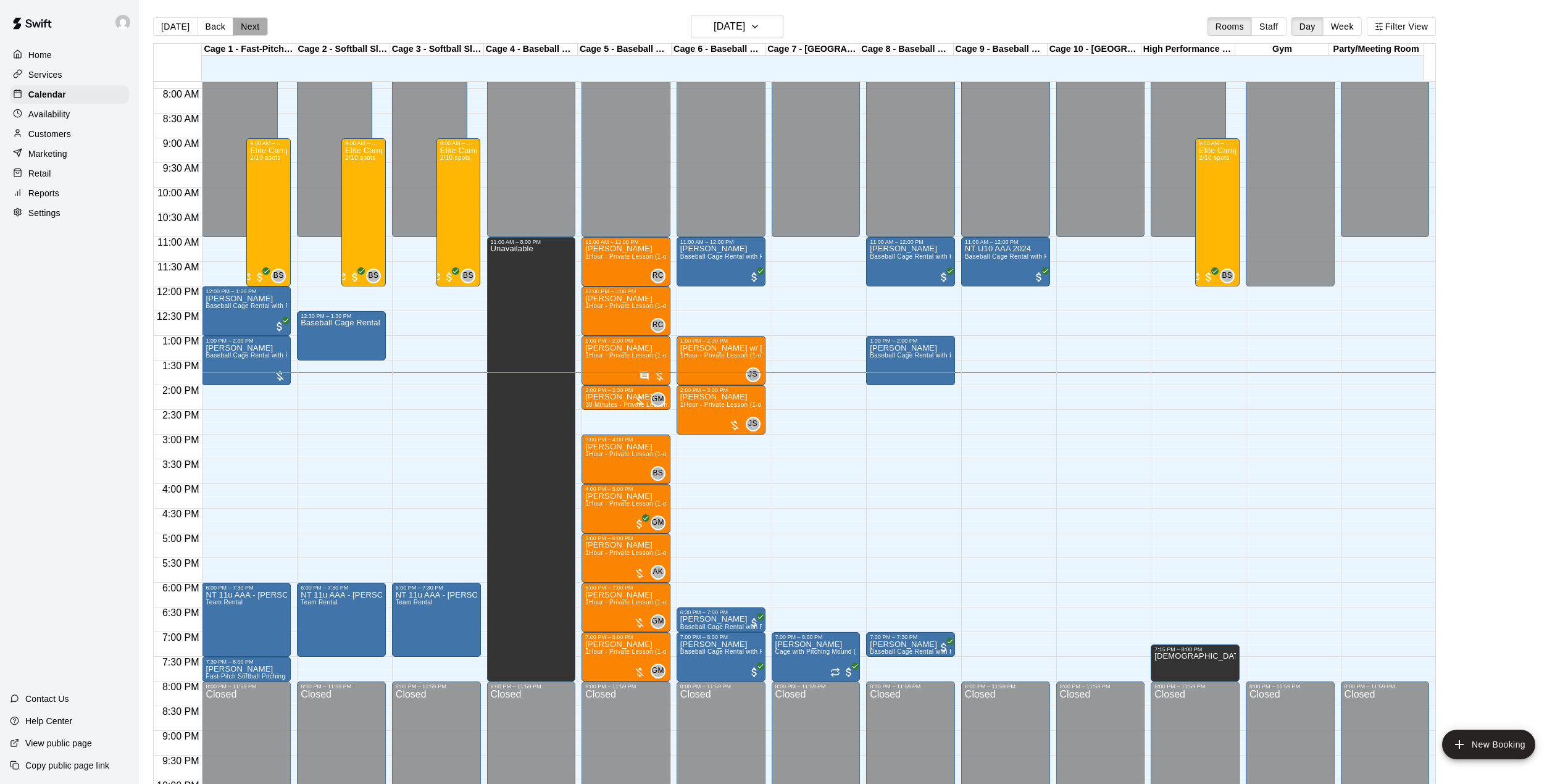
click at [258, 23] on button "Next" at bounding box center [250, 26] width 35 height 19
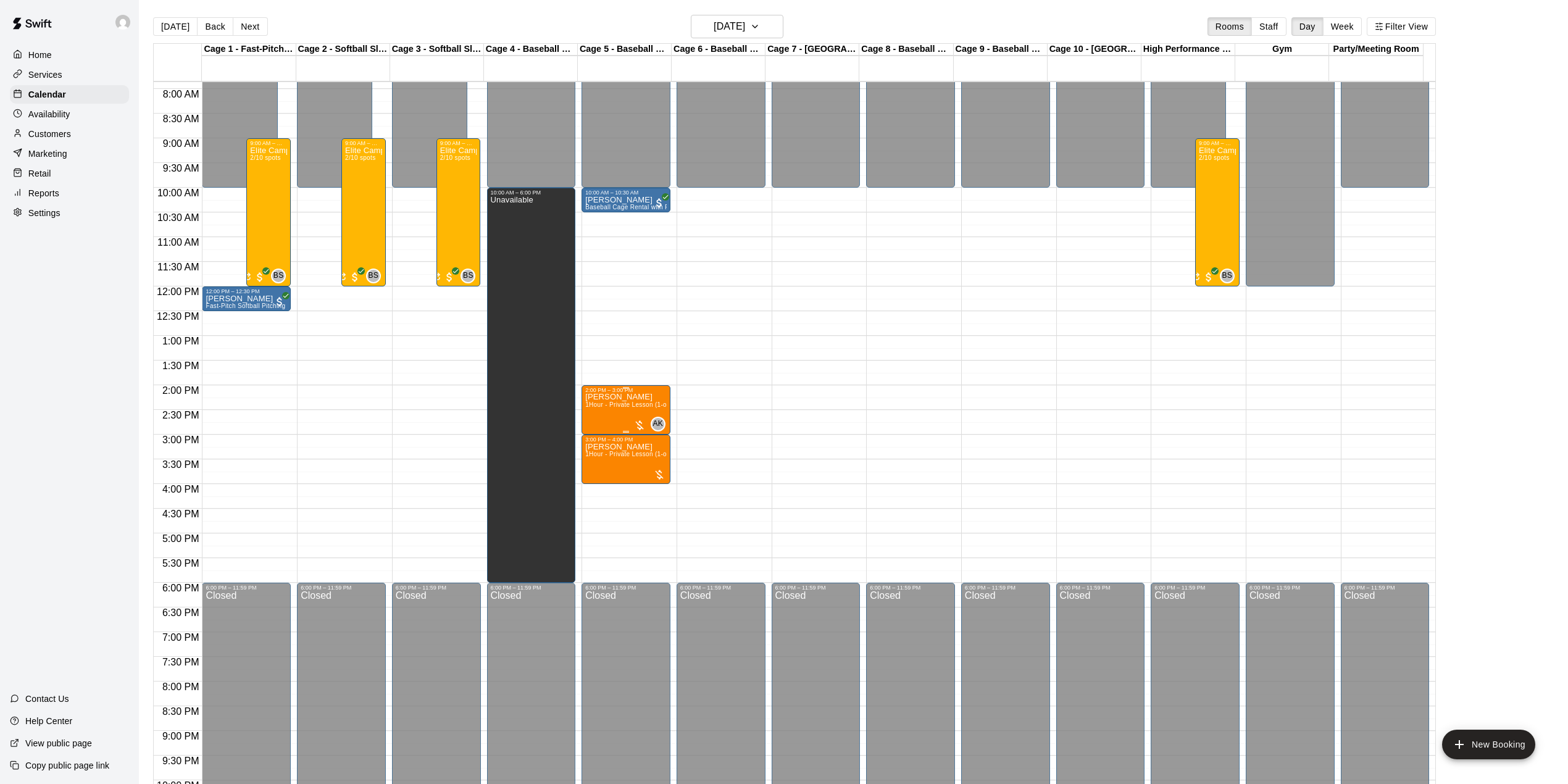
click at [640, 402] on div "[PERSON_NAME] 1Hour - Private Lesson (1-on-1)" at bounding box center [626, 785] width 82 height 784
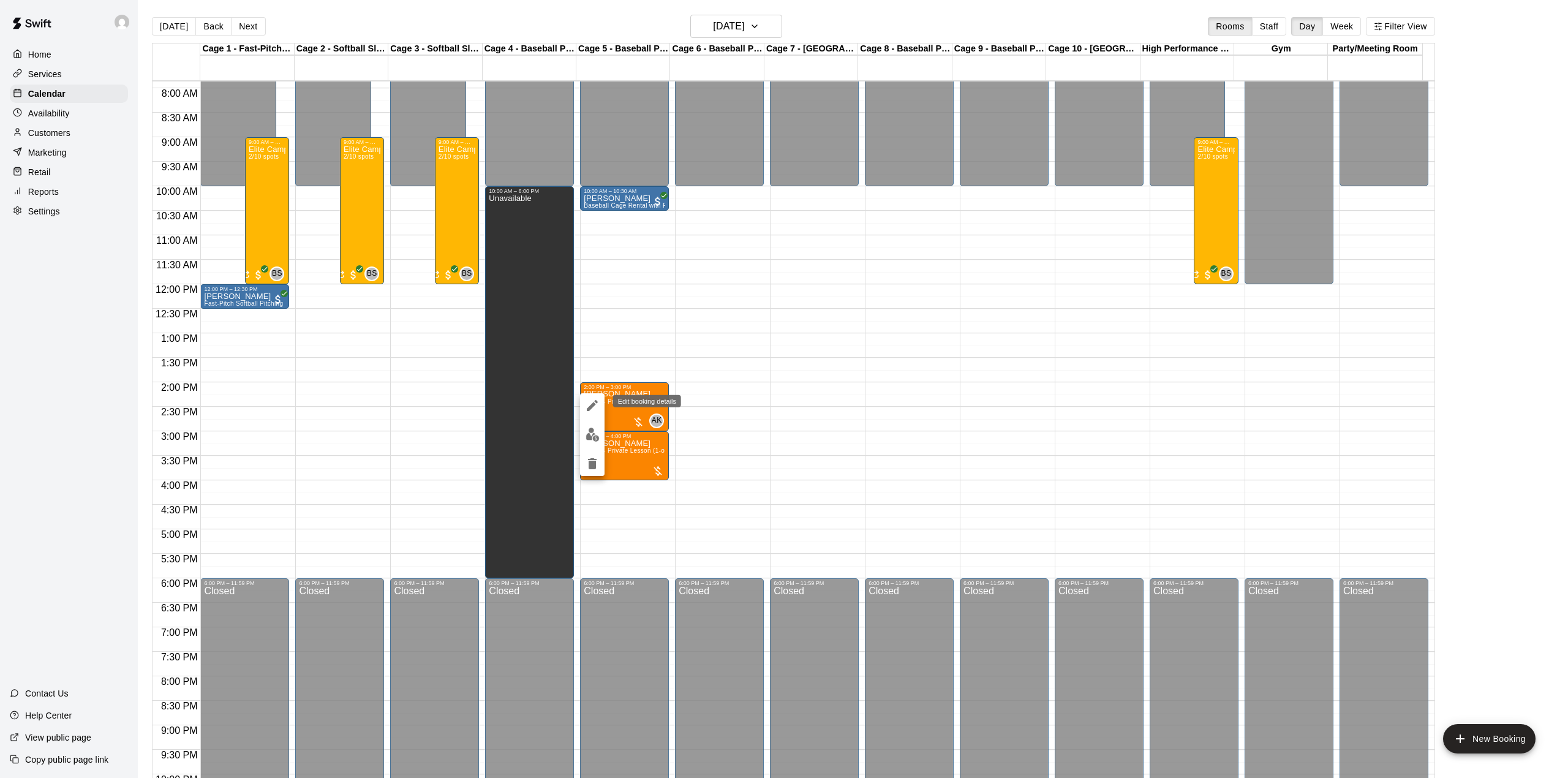
click at [586, 405] on icon "edit" at bounding box center [592, 405] width 14 height 14
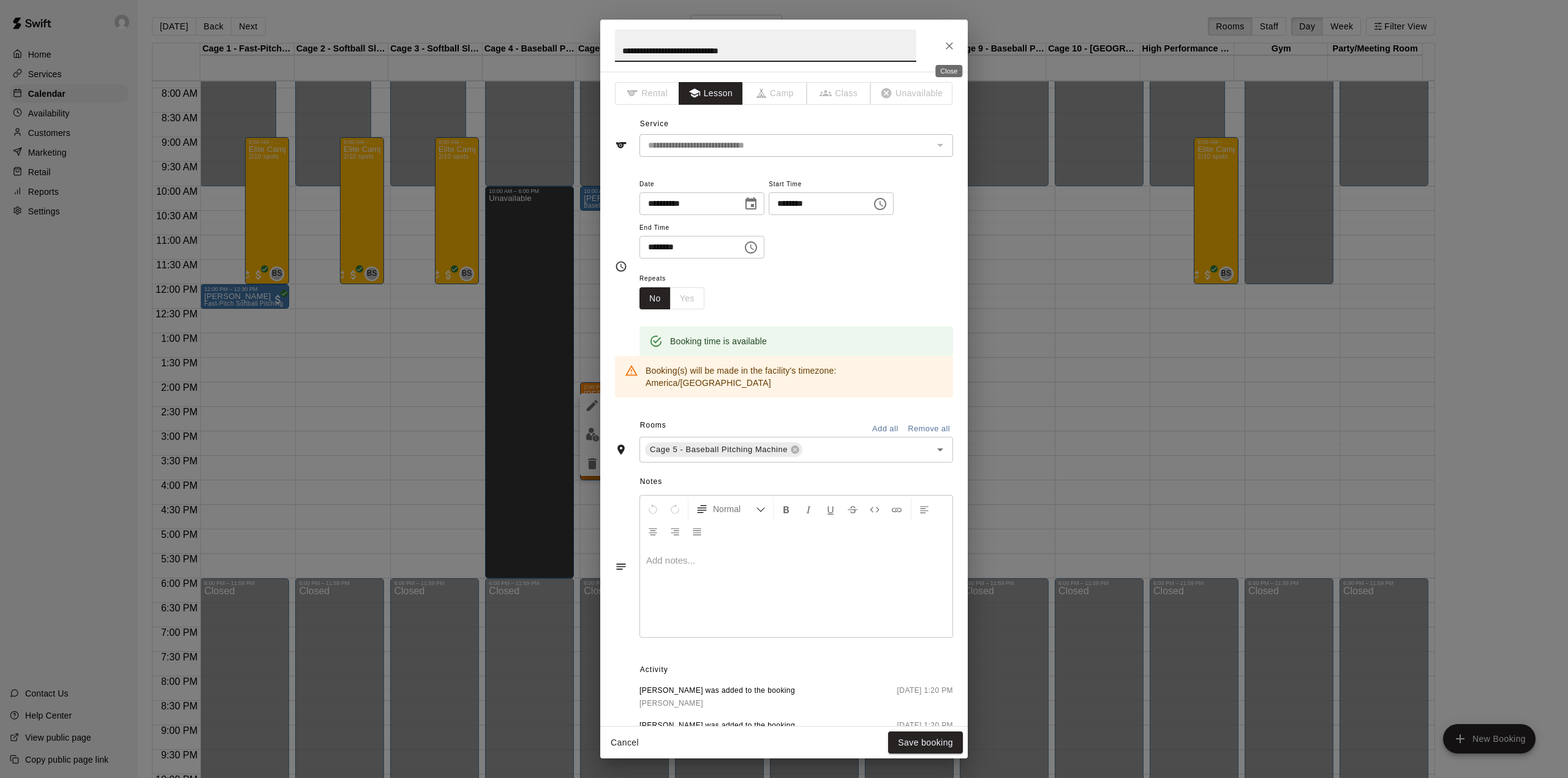
click at [949, 47] on icon "Close" at bounding box center [949, 46] width 8 height 8
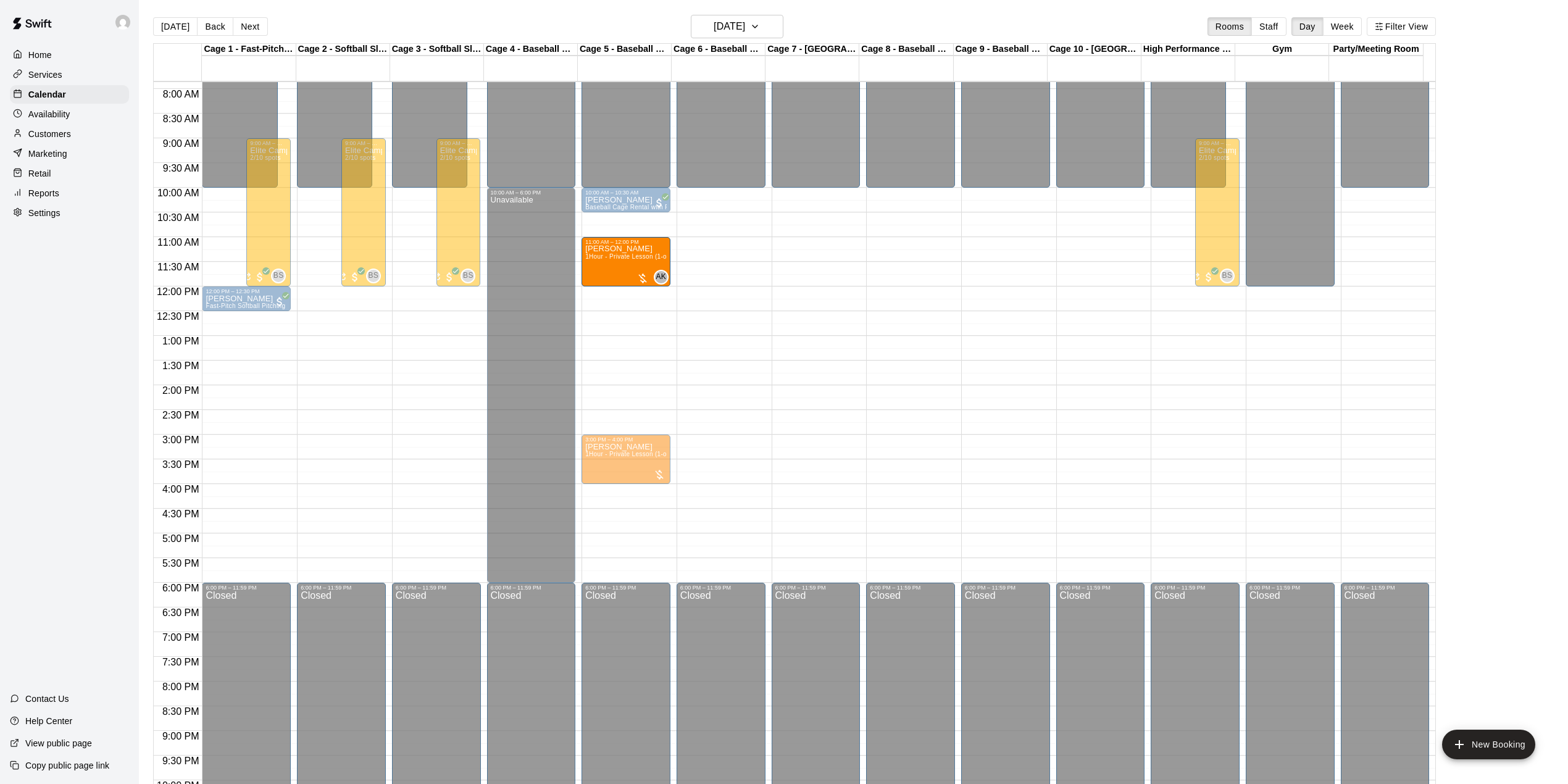
drag, startPoint x: 613, startPoint y: 402, endPoint x: 641, endPoint y: 260, distance: 144.7
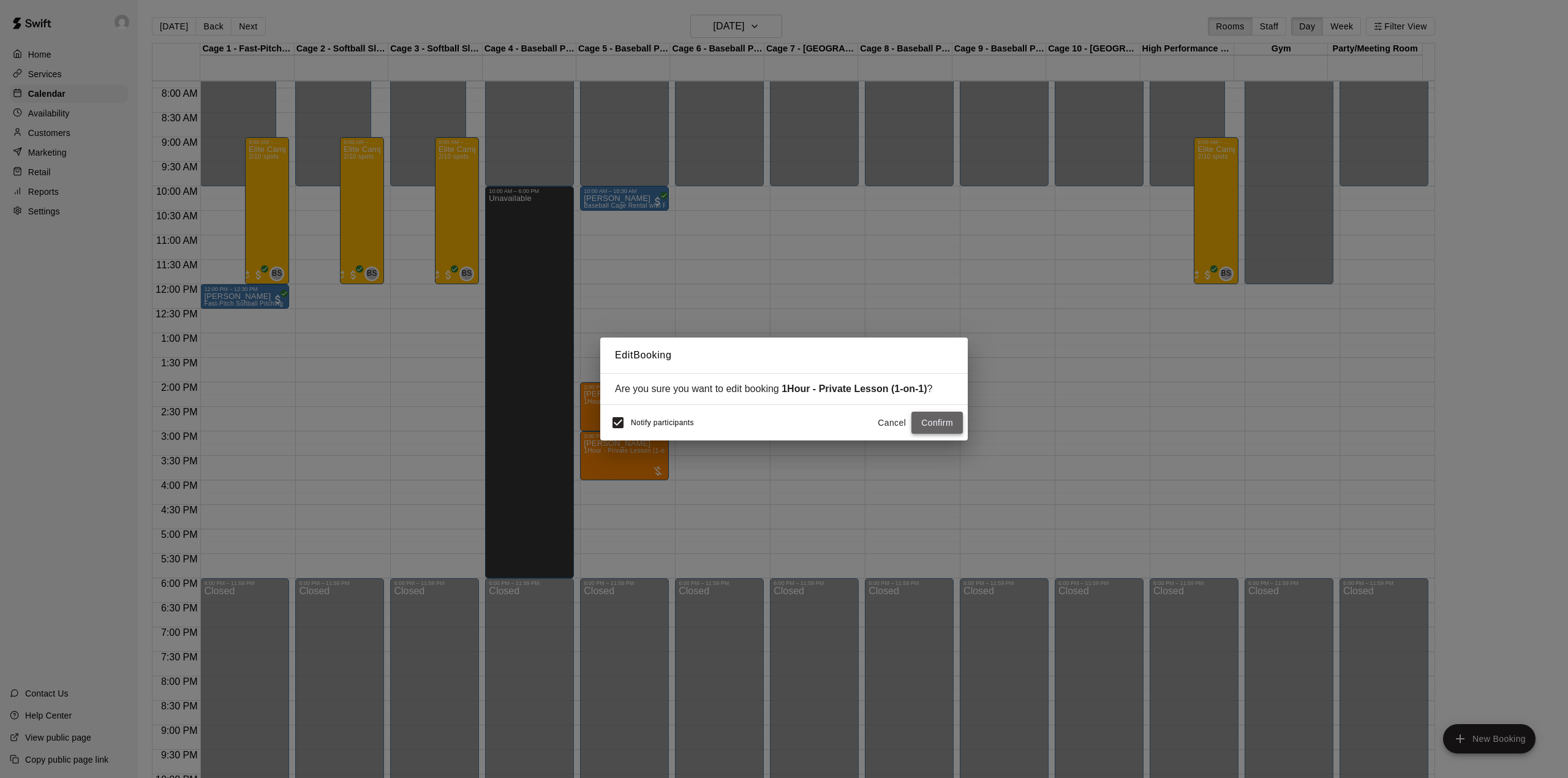
click at [936, 425] on button "Confirm" at bounding box center [937, 423] width 51 height 23
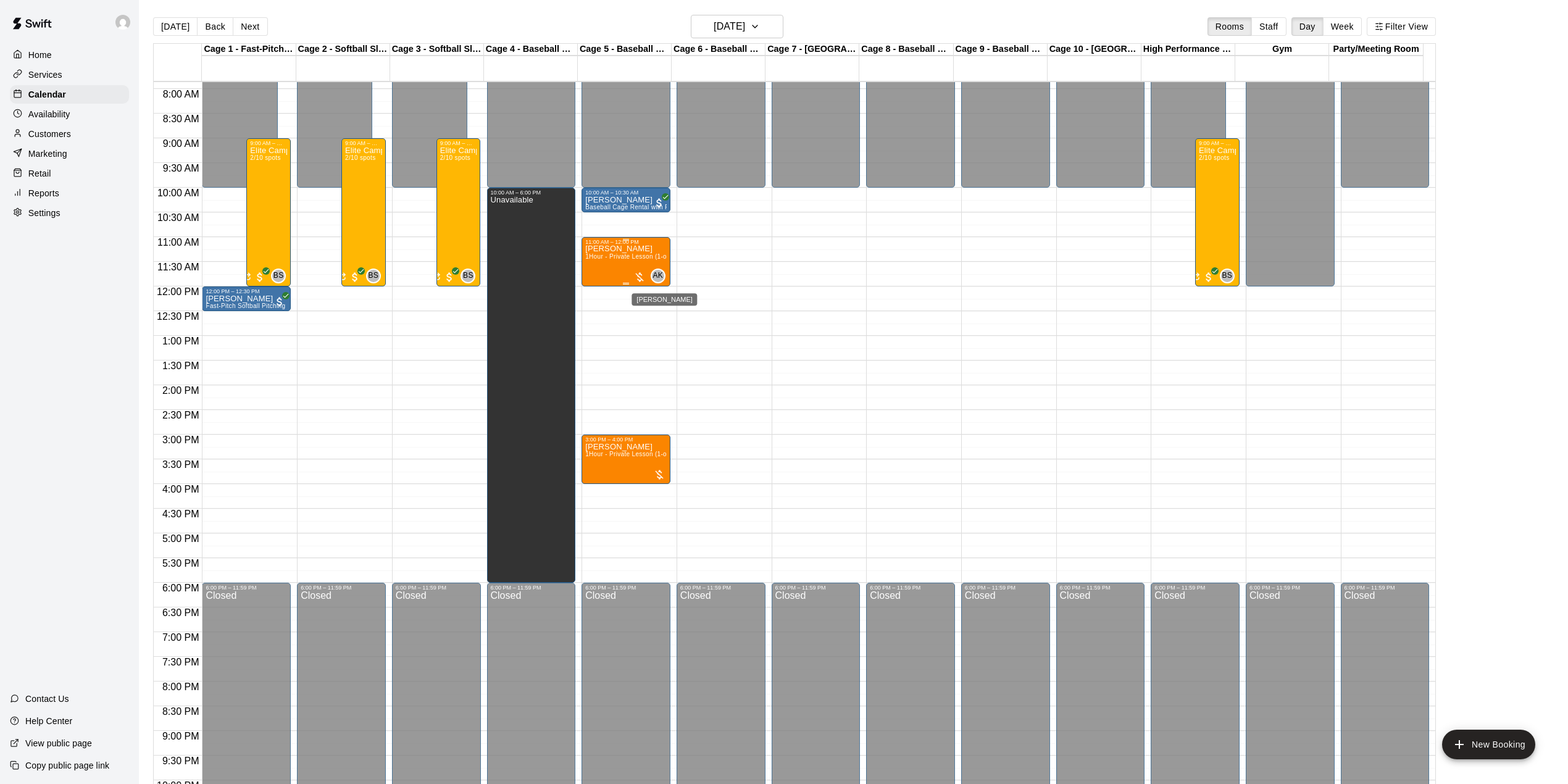
click at [655, 283] on div "AK" at bounding box center [657, 275] width 15 height 15
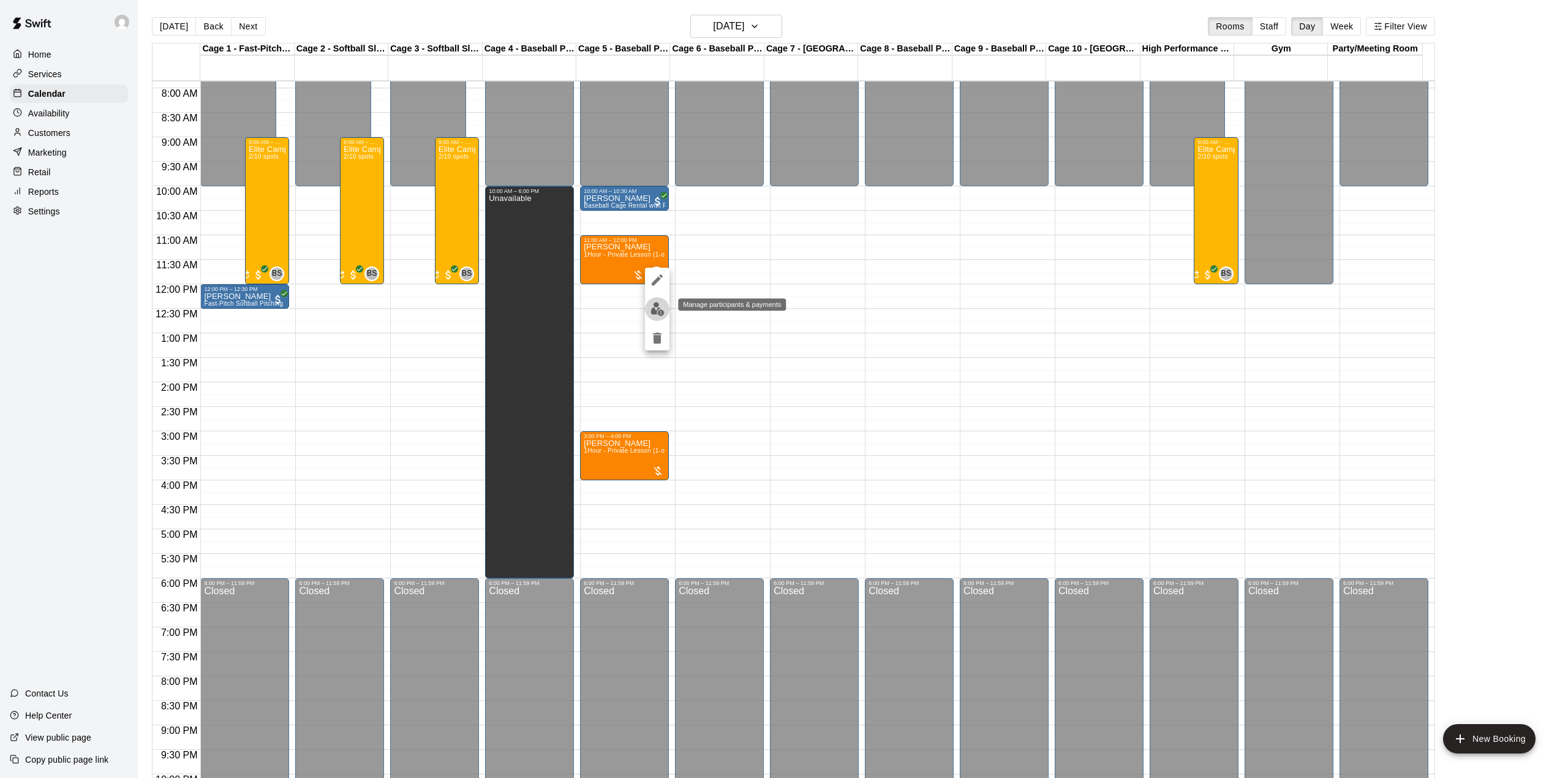
click at [657, 312] on img "edit" at bounding box center [657, 309] width 14 height 14
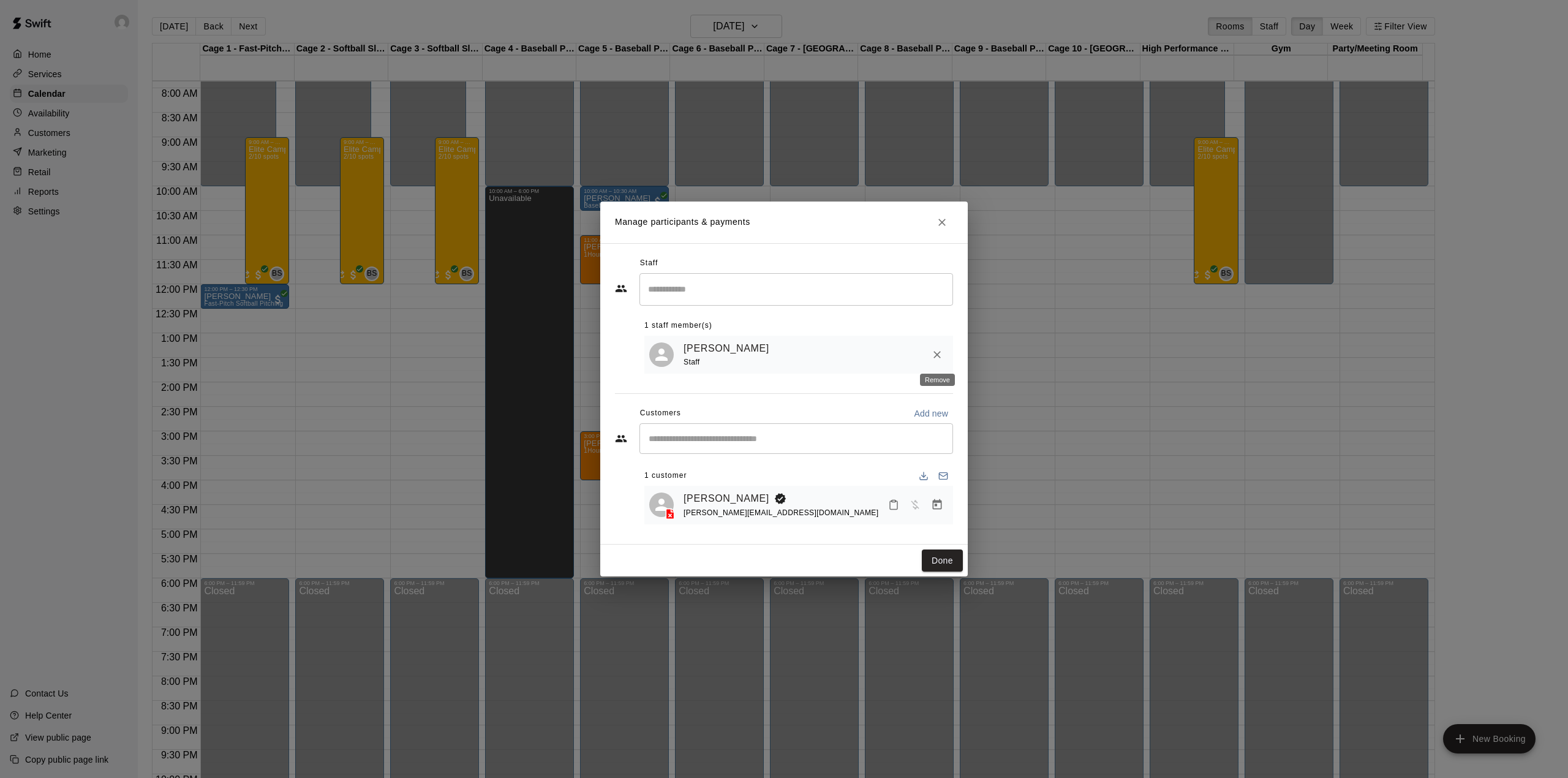
click at [936, 355] on icon "Remove" at bounding box center [937, 355] width 8 height 8
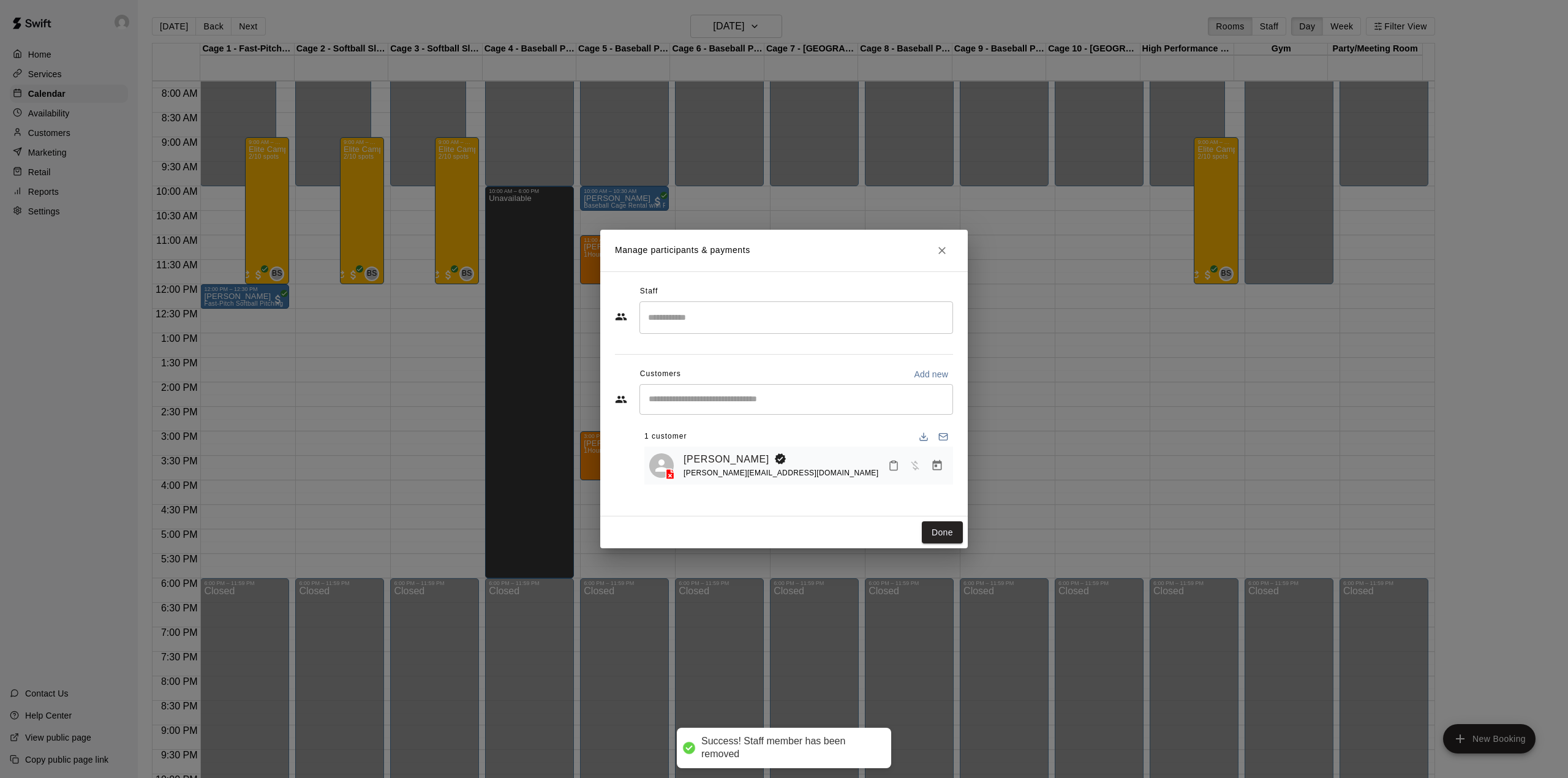
click at [691, 321] on input "Search staff" at bounding box center [796, 317] width 302 height 21
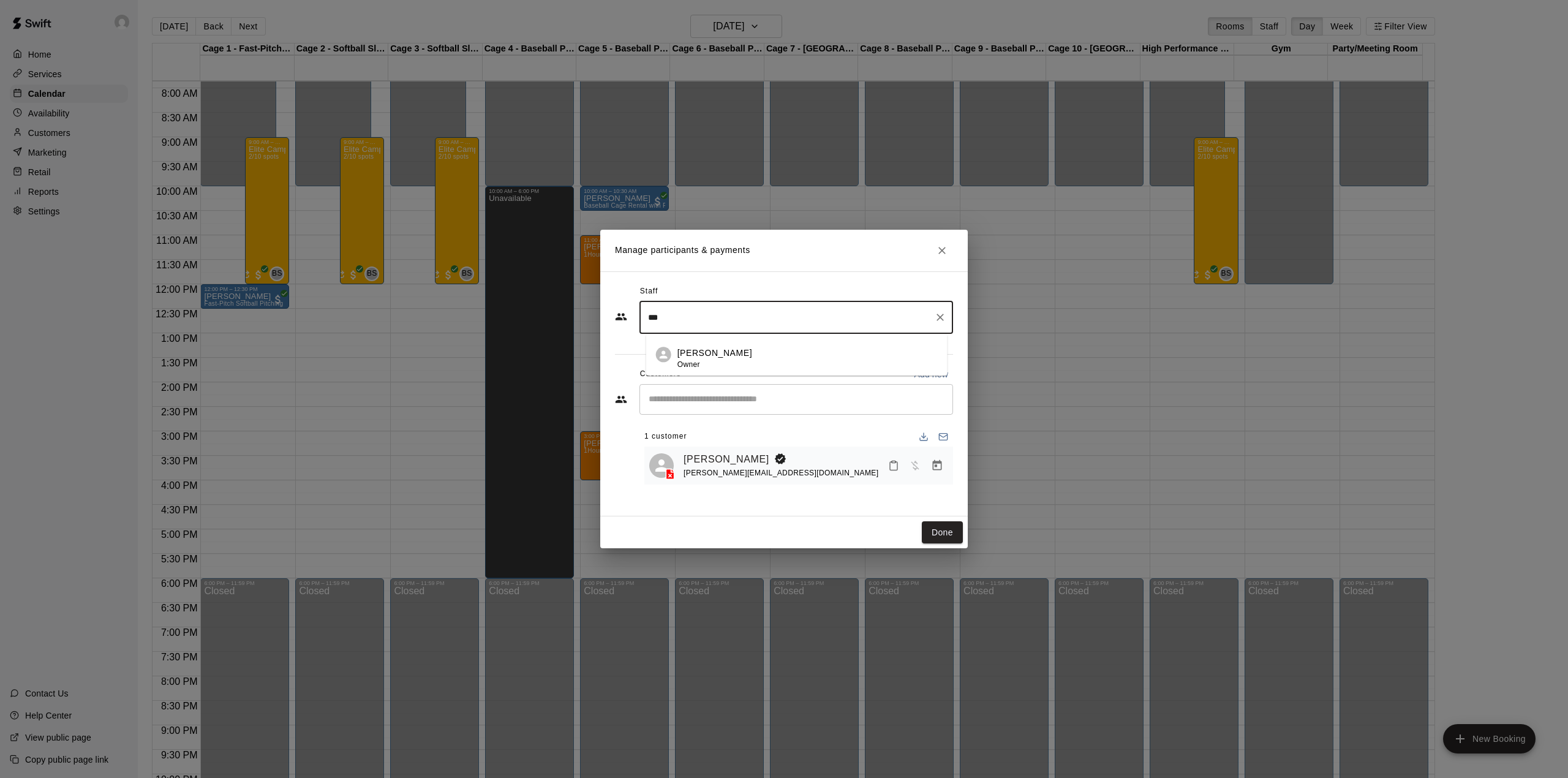
click at [704, 364] on div "[PERSON_NAME] Owner" at bounding box center [715, 358] width 75 height 24
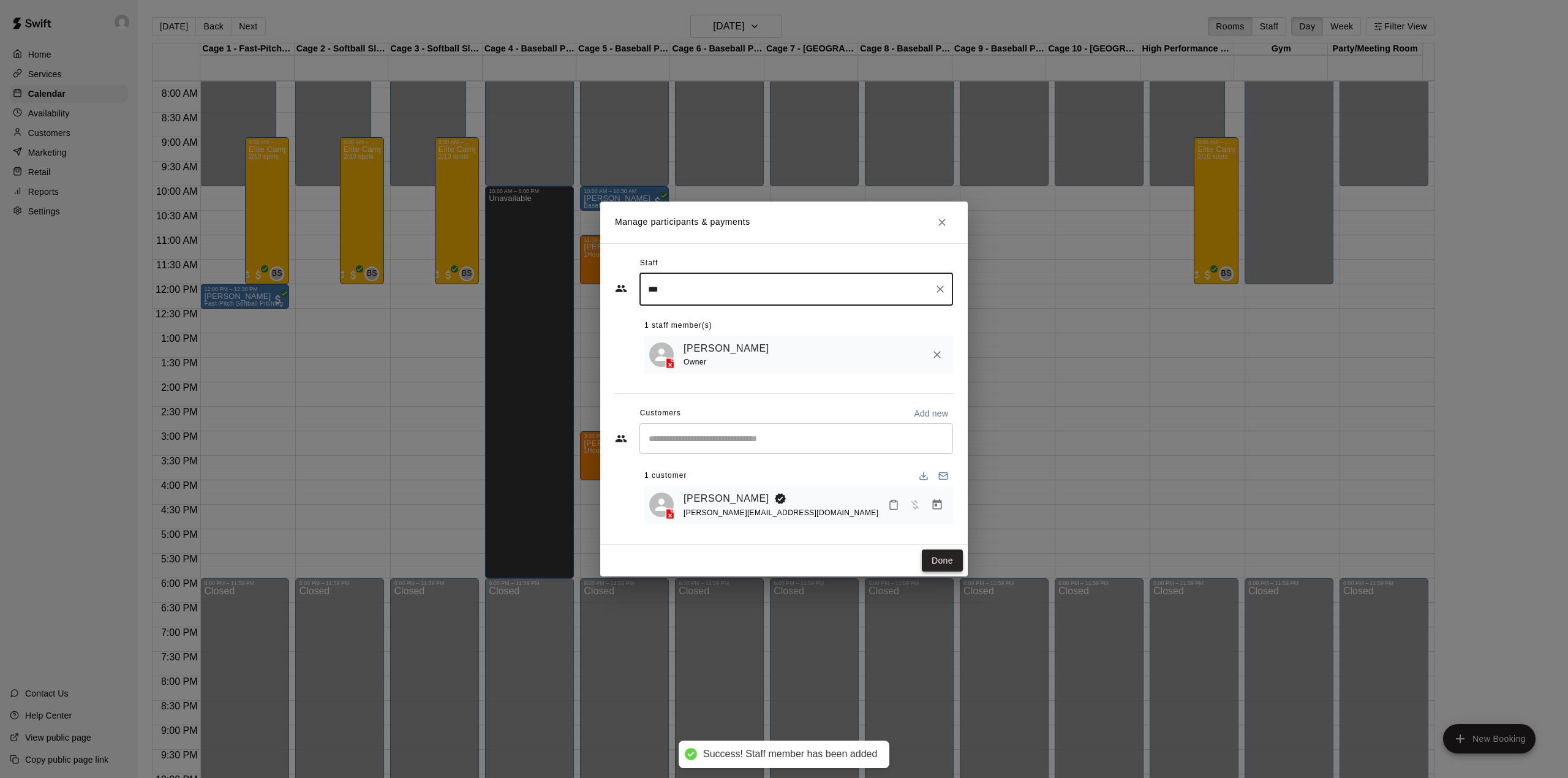
type input "***"
click at [953, 567] on button "Done" at bounding box center [942, 561] width 41 height 23
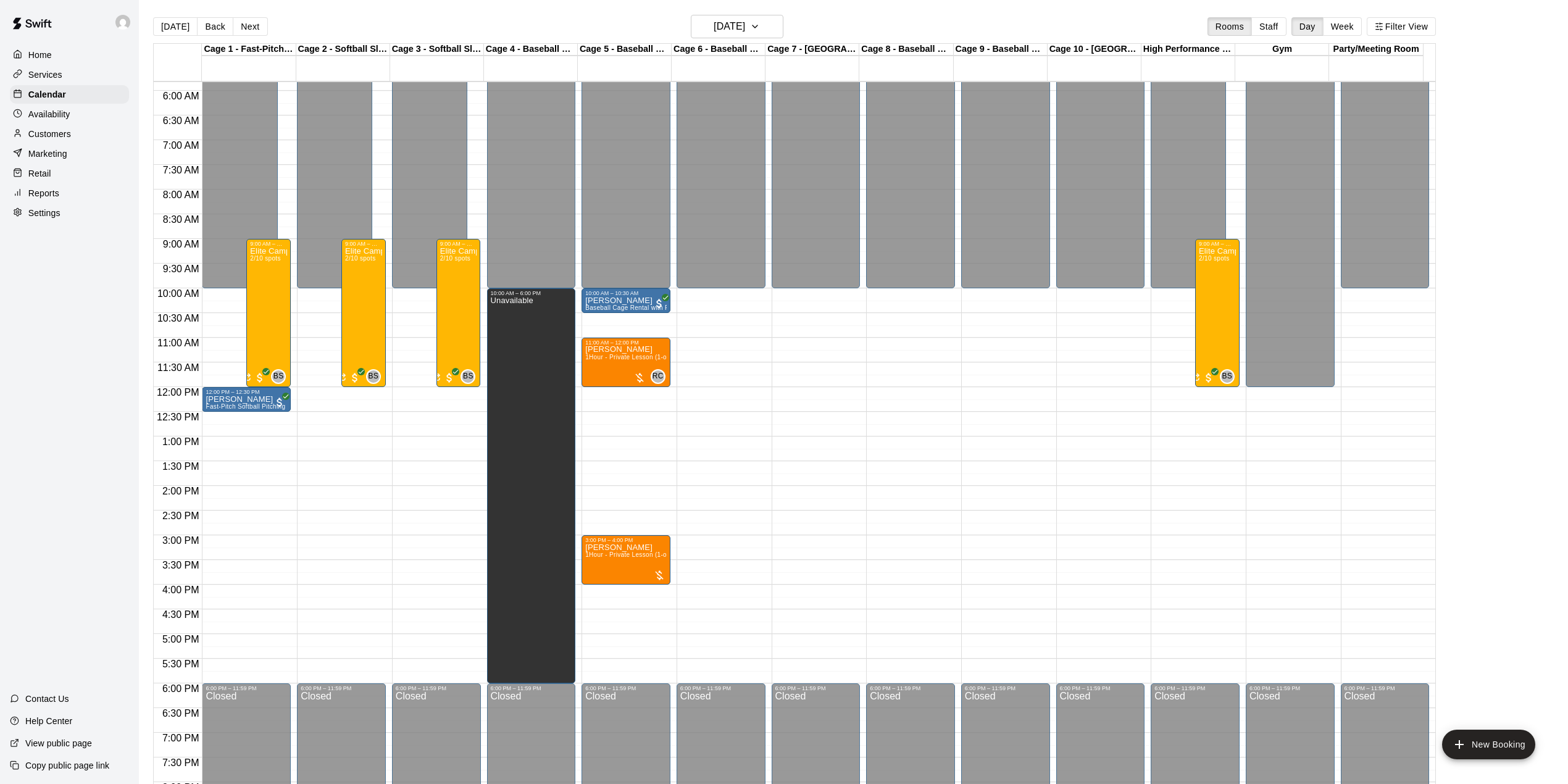
scroll to position [329, 0]
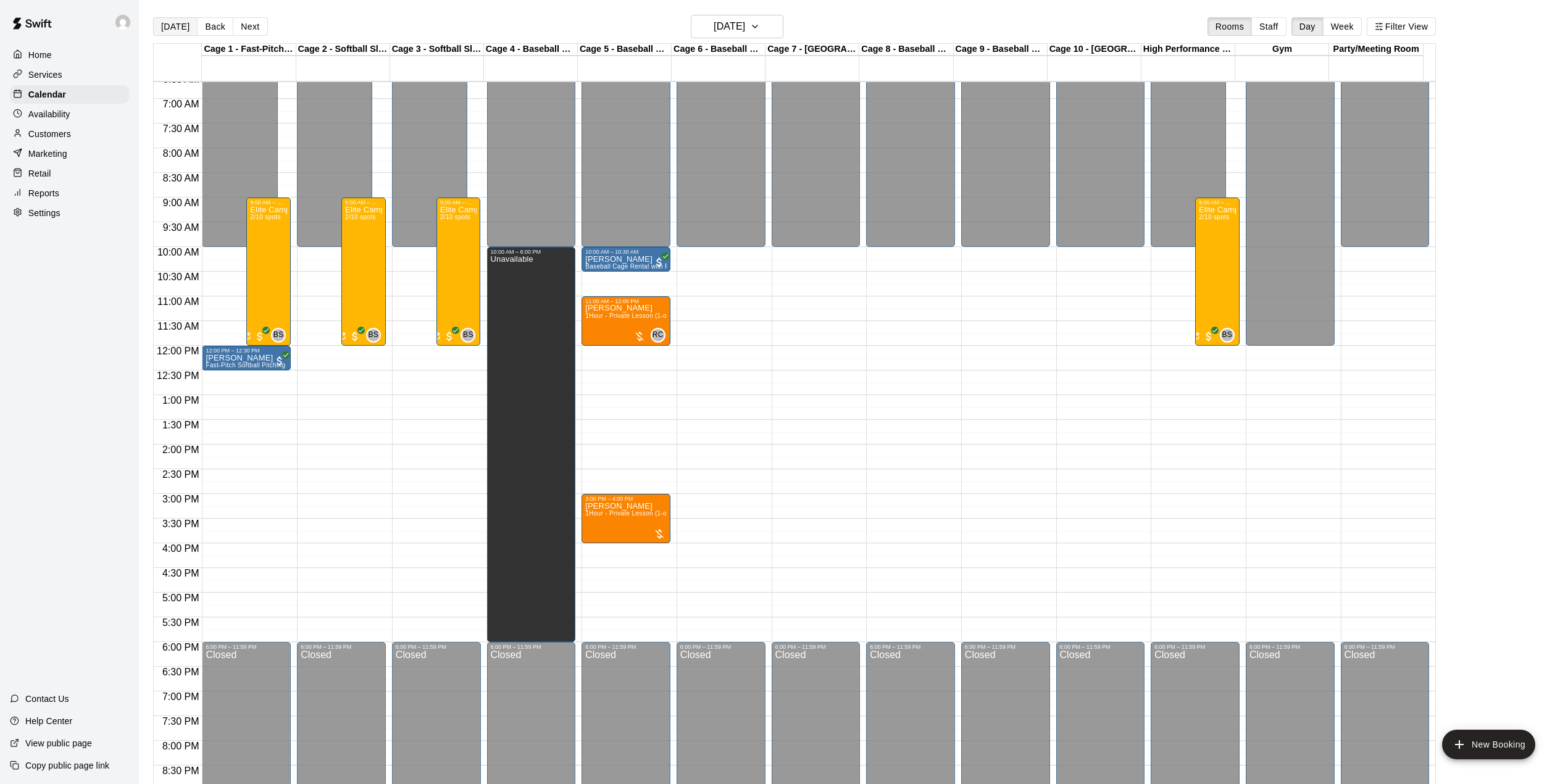
click at [169, 32] on button "[DATE]" at bounding box center [175, 26] width 44 height 19
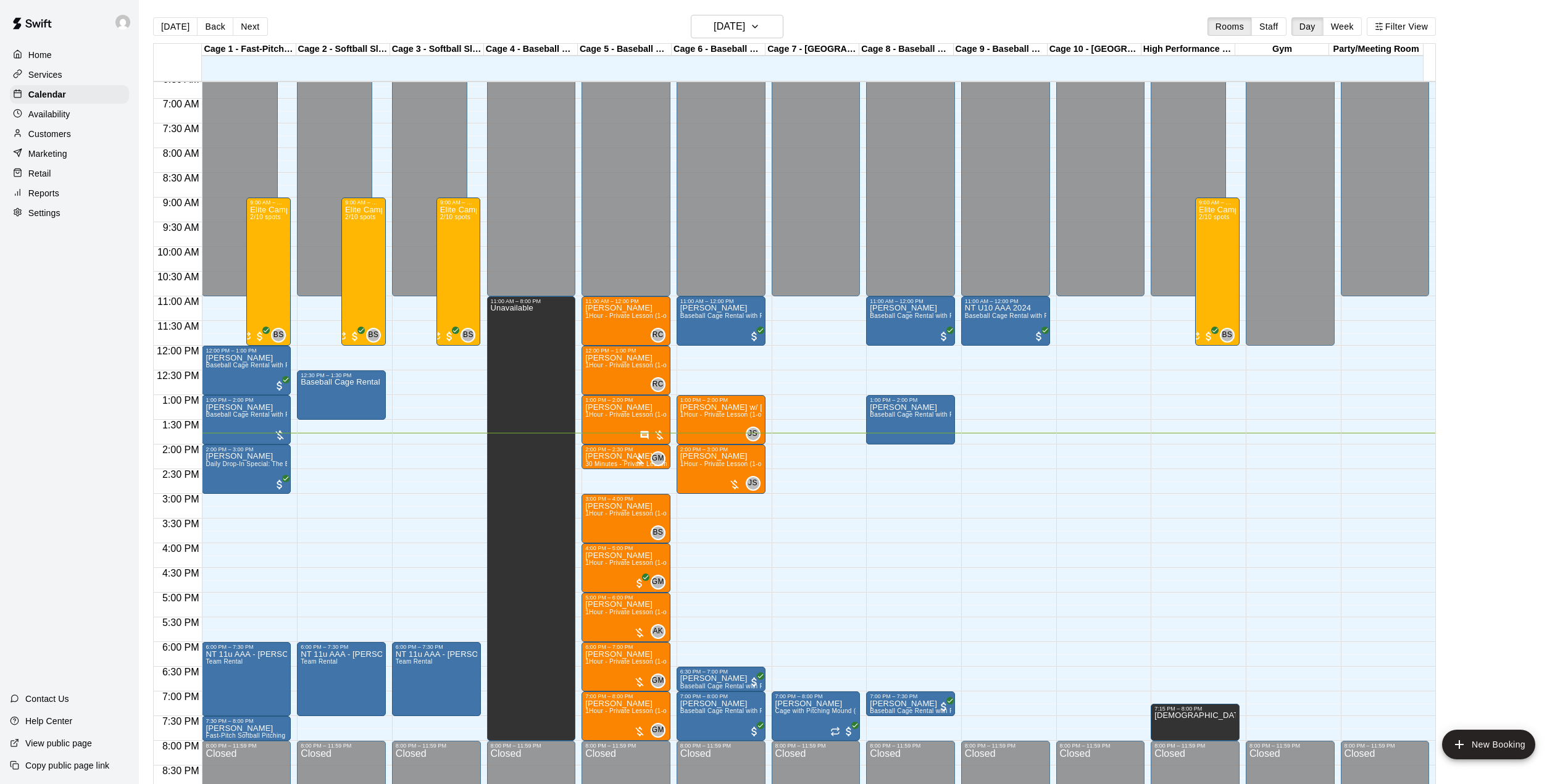
click at [173, 37] on div "[DATE] Back [DATE][DATE] Rooms Staff Day Week Filter View" at bounding box center [794, 28] width 1283 height 28
click at [178, 22] on button "[DATE]" at bounding box center [175, 26] width 44 height 19
click at [178, 26] on button "[DATE]" at bounding box center [175, 26] width 44 height 19
click at [176, 33] on button "[DATE]" at bounding box center [175, 26] width 44 height 19
click at [758, 26] on icon "button" at bounding box center [754, 27] width 5 height 3
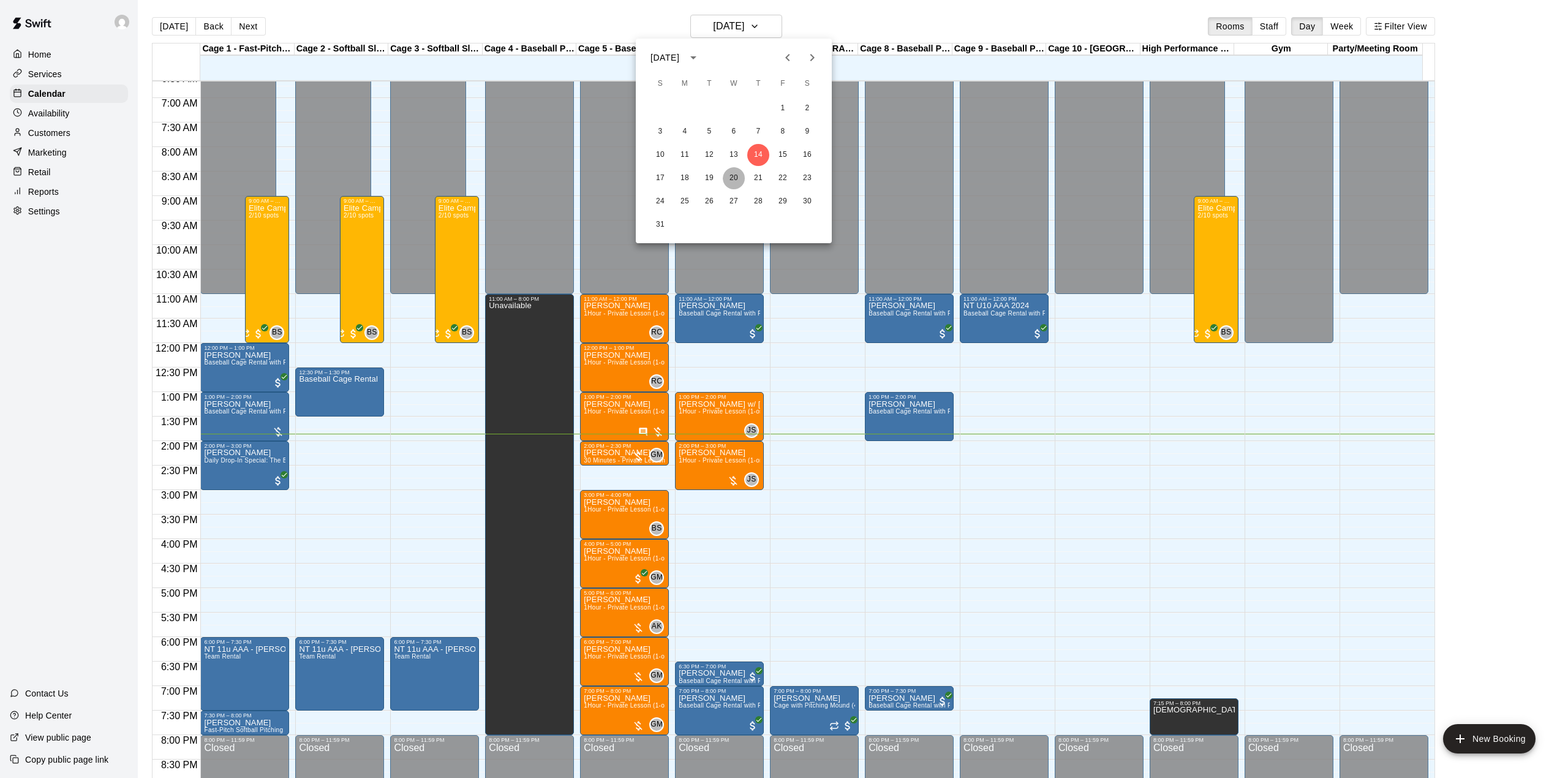
click at [726, 176] on button "20" at bounding box center [734, 178] width 22 height 22
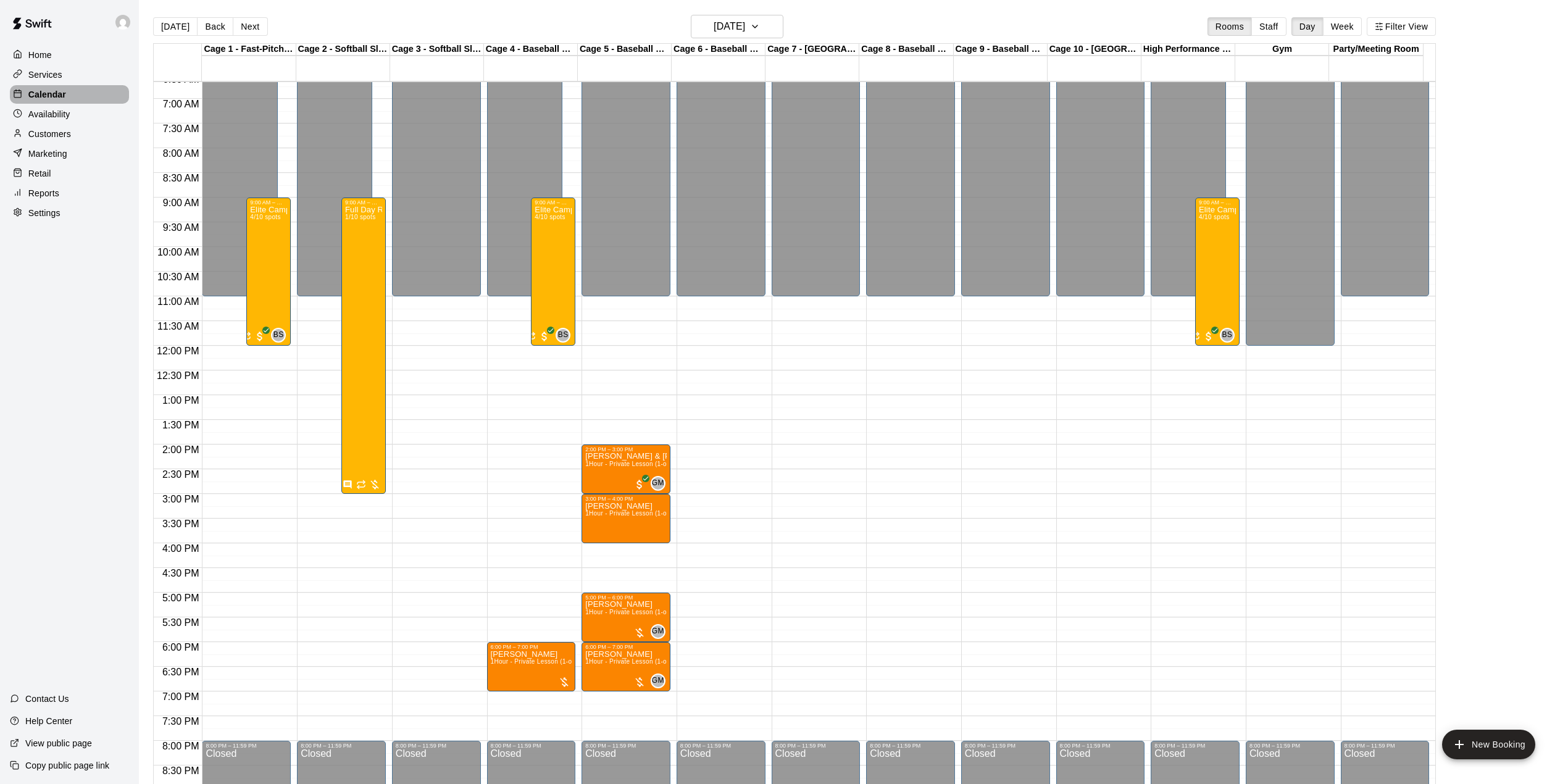
click at [45, 96] on p "Calendar" at bounding box center [47, 95] width 37 height 12
click at [166, 26] on button "[DATE]" at bounding box center [175, 26] width 44 height 19
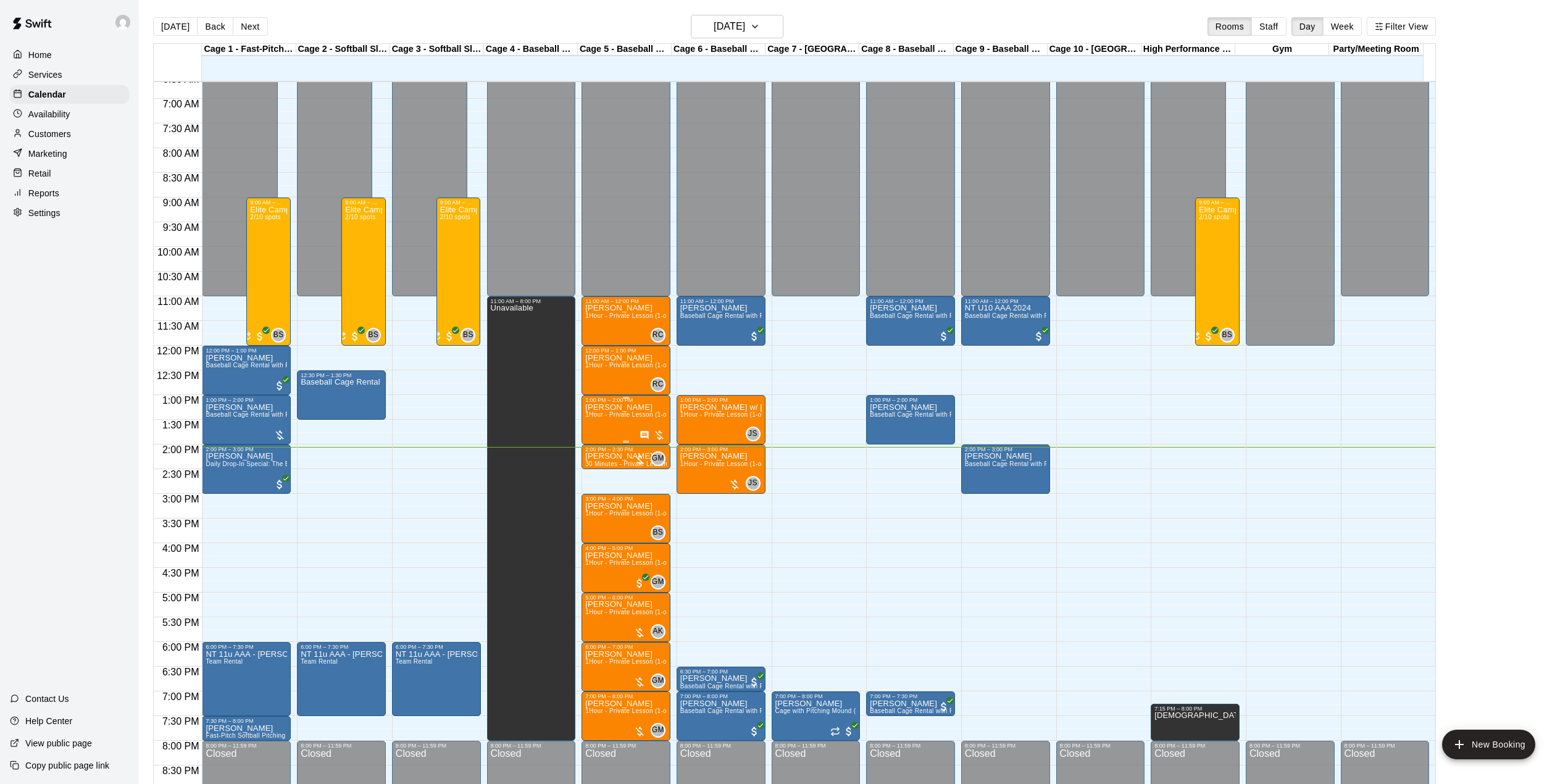
click at [625, 428] on div "[PERSON_NAME] 1Hour - Private Lesson (1-on-1)" at bounding box center [626, 795] width 82 height 784
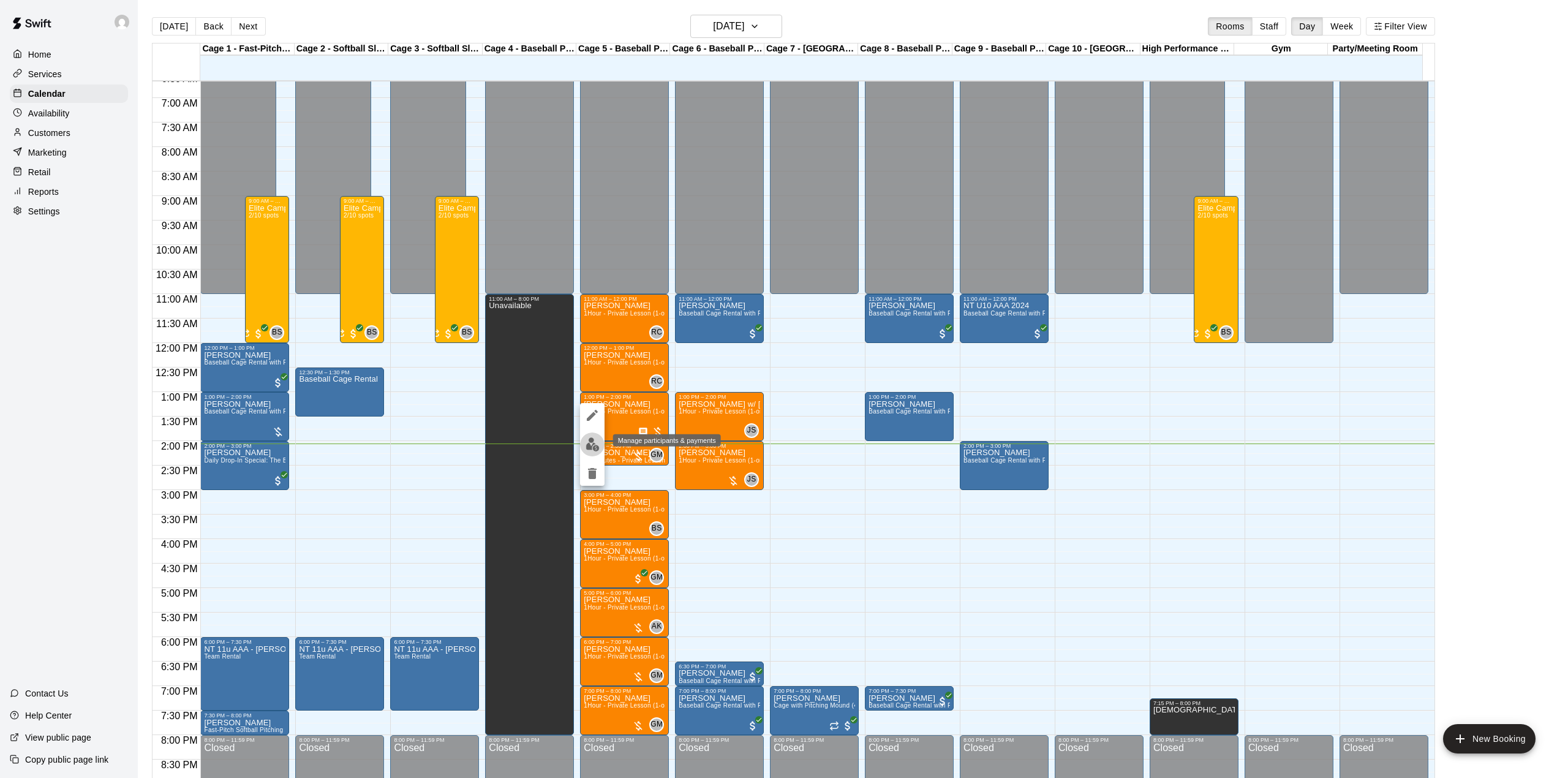
click at [593, 442] on img "edit" at bounding box center [593, 445] width 14 height 14
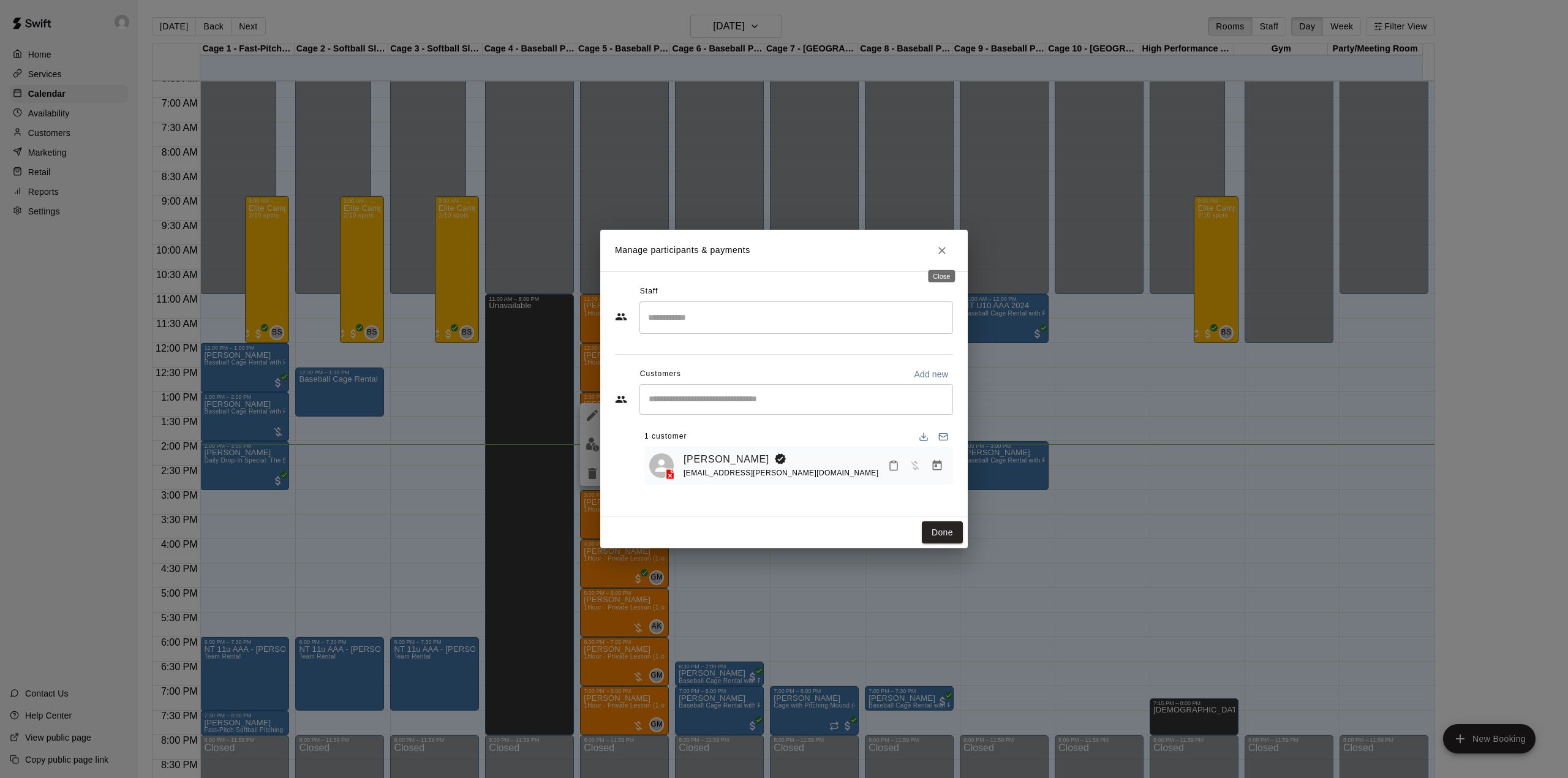
click at [937, 251] on icon "Close" at bounding box center [942, 250] width 12 height 12
